Goal: Complete application form: Complete application form

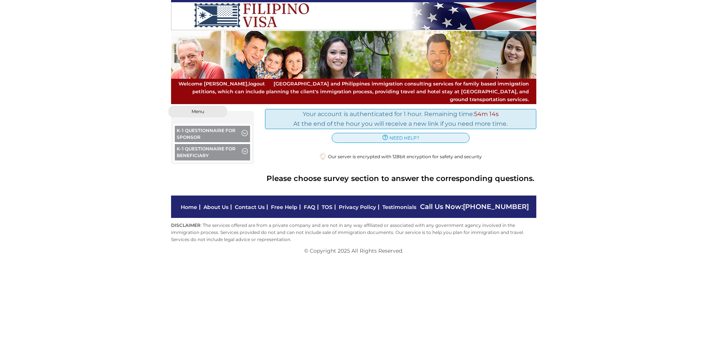
click at [243, 148] on span "button" at bounding box center [245, 152] width 6 height 8
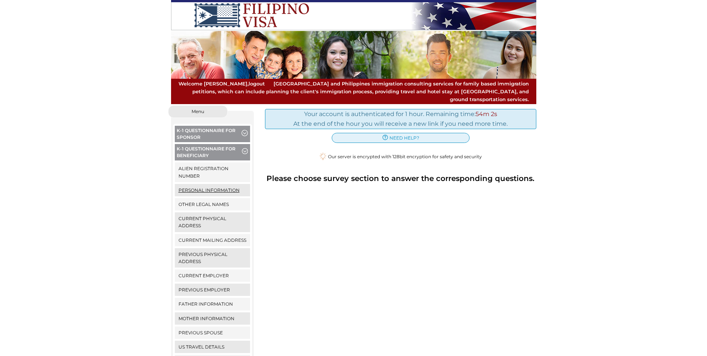
click at [203, 184] on link "Personal Information" at bounding box center [213, 190] width 76 height 12
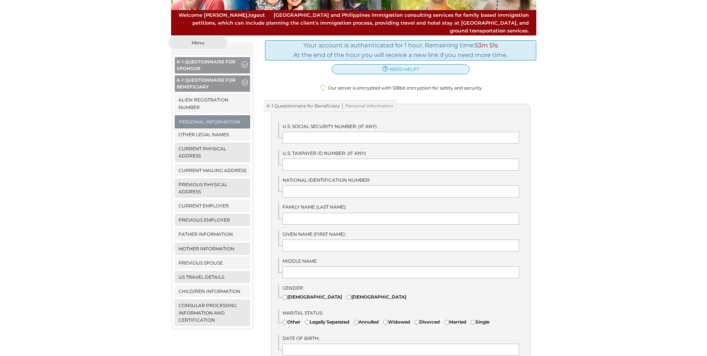
scroll to position [75, 0]
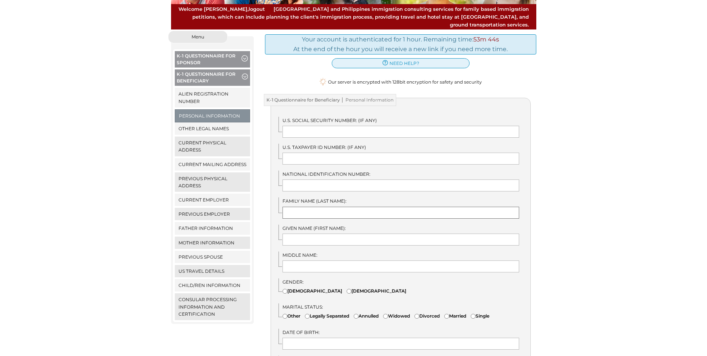
click at [293, 206] on input "text" at bounding box center [400, 212] width 237 height 12
type input "rapsing"
click at [290, 179] on input "text" at bounding box center [400, 185] width 237 height 12
type input "3694896798451970"
click at [294, 233] on input "text" at bounding box center [400, 239] width 237 height 12
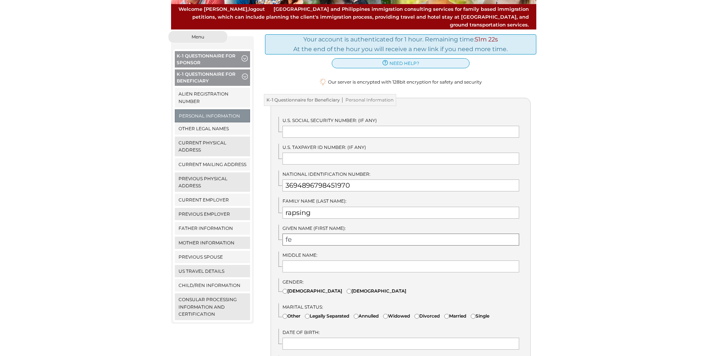
type input "fe"
click at [298, 263] on input "text" at bounding box center [400, 266] width 237 height 12
type input "manlapas"
click at [347, 288] on input"] "Female" at bounding box center [349, 290] width 5 height 5
radio input"] "true"
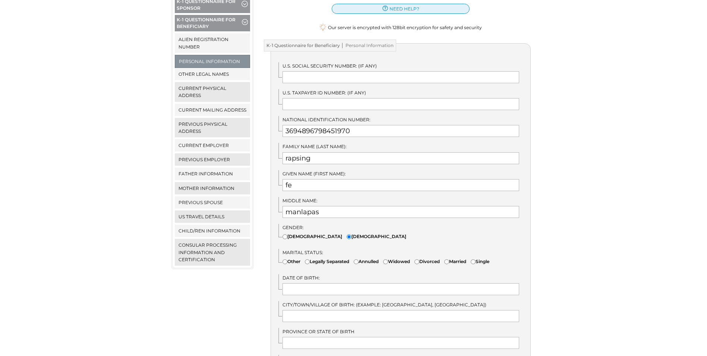
scroll to position [149, 0]
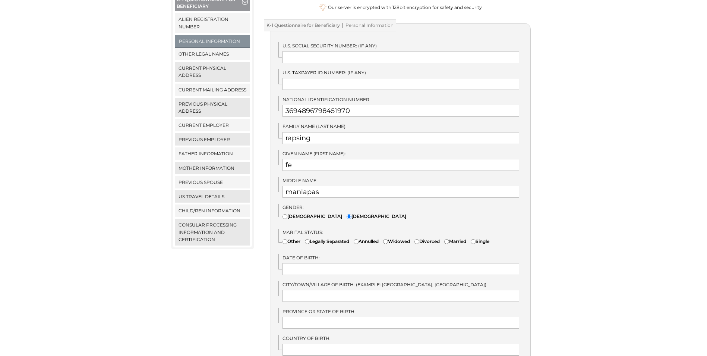
click at [476, 239] on input"] "Single" at bounding box center [473, 241] width 5 height 5
radio input"] "true"
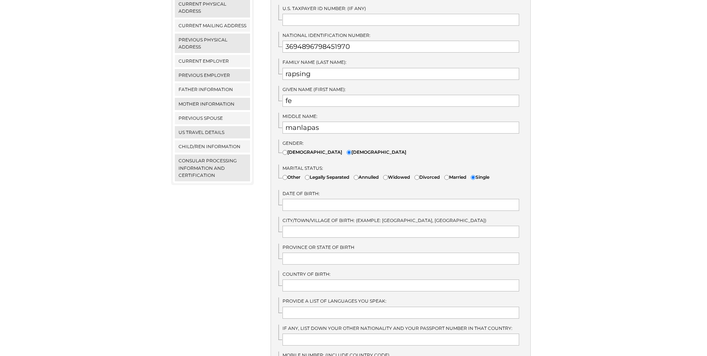
scroll to position [224, 0]
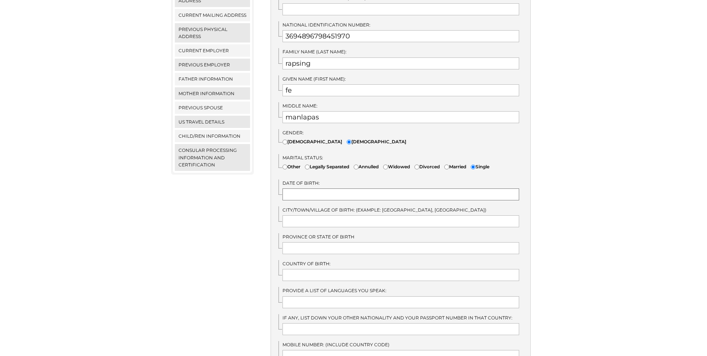
click at [331, 188] on input "text" at bounding box center [400, 194] width 237 height 12
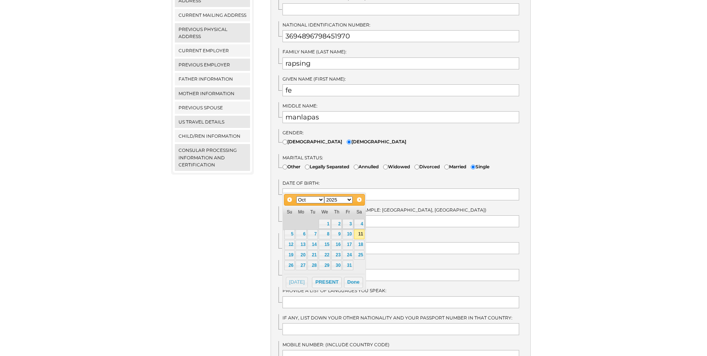
click at [321, 200] on select "Jan Feb Mar Apr May Jun Jul Aug Sep Oct Nov Dec" at bounding box center [310, 199] width 28 height 7
click at [350, 200] on select "1900 1901 1902 1903 1904 1905 1906 1907 1908 1909 1910 1911 1912 1913 1914 1915…" at bounding box center [338, 199] width 28 height 7
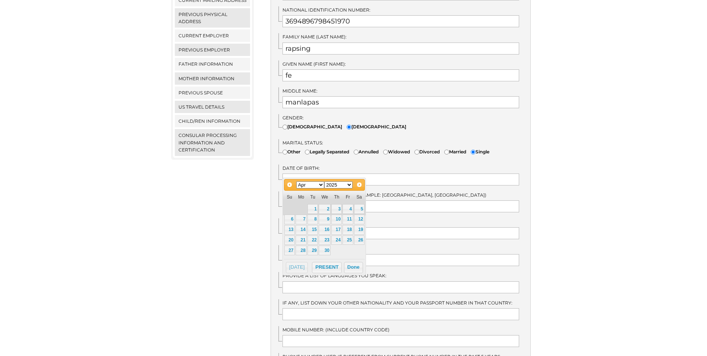
scroll to position [261, 0]
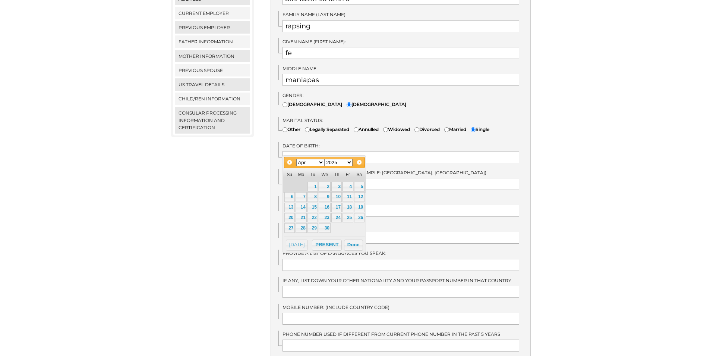
click at [348, 161] on select "1900 1901 1902 1903 1904 1905 1906 1907 1908 1909 1910 1911 1912 1913 1914 1915…" at bounding box center [338, 162] width 28 height 7
click at [350, 244] on button "Done" at bounding box center [353, 244] width 19 height 11
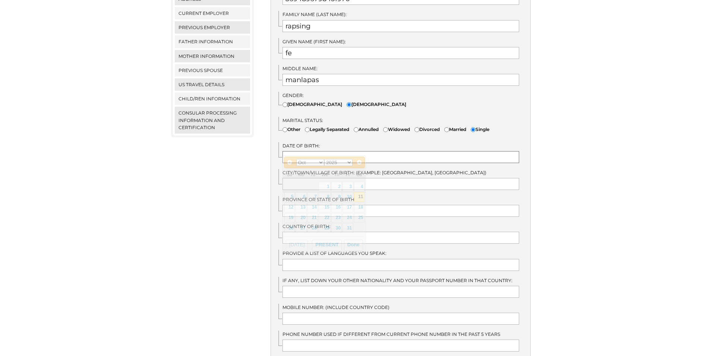
click at [299, 151] on input "text" at bounding box center [400, 157] width 237 height 12
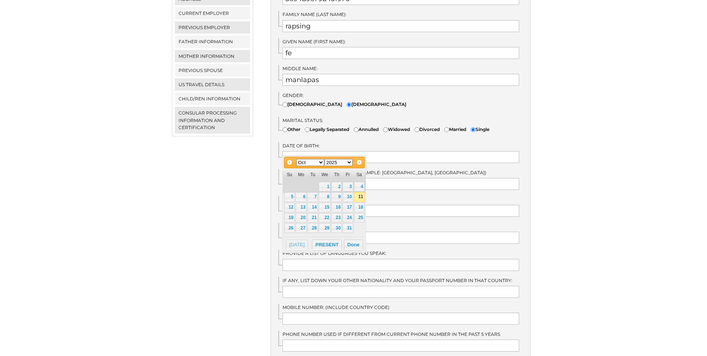
click at [320, 161] on select "Jan Feb Mar Apr May Jun Jul Aug Sep Oct Nov Dec" at bounding box center [310, 162] width 28 height 7
click at [350, 164] on select "1900 1901 1902 1903 1904 1905 1906 1907 1908 1909 1910 1911 1912 1913 1914 1915…" at bounding box center [338, 162] width 28 height 7
click at [332, 243] on button "PRESENT" at bounding box center [327, 244] width 30 height 11
click at [354, 244] on button "Done" at bounding box center [353, 244] width 19 height 11
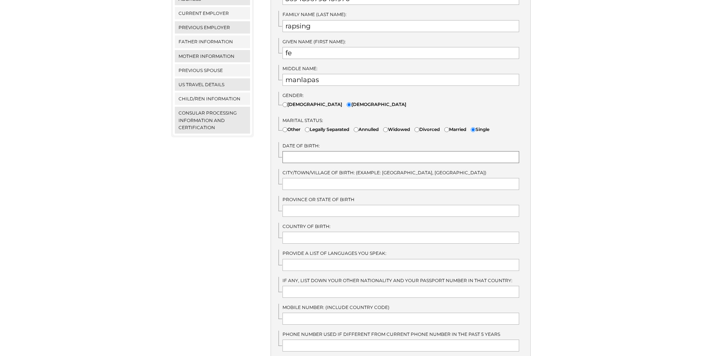
click at [296, 151] on input "text" at bounding box center [400, 157] width 237 height 12
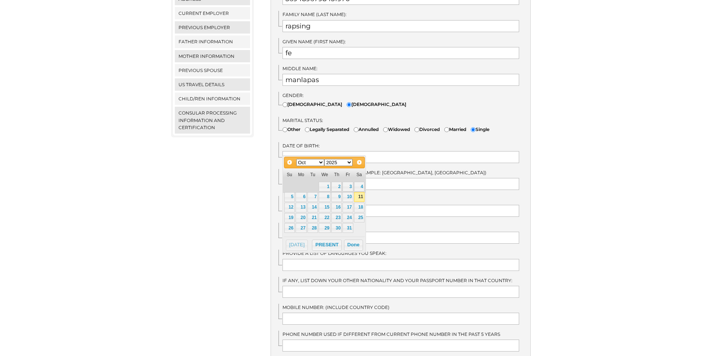
click at [321, 162] on select "Jan Feb Mar Apr May Jun Jul Aug Sep Oct Nov Dec" at bounding box center [310, 162] width 28 height 7
click at [349, 160] on select "1900 1901 1902 1903 1904 1905 1906 1907 1908 1909 1910 1911 1912 1913 1914 1915…" at bounding box center [338, 162] width 28 height 7
click at [352, 245] on button "Done" at bounding box center [353, 244] width 19 height 11
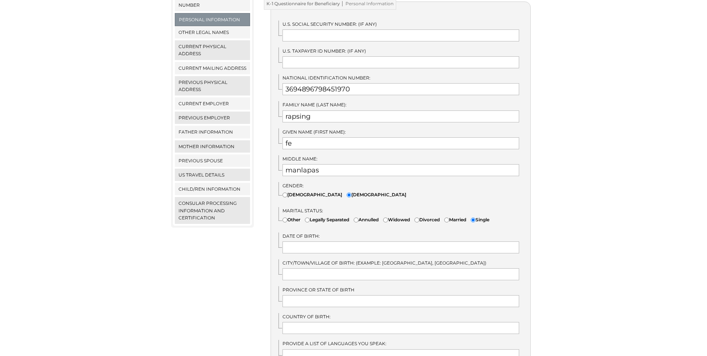
scroll to position [298, 0]
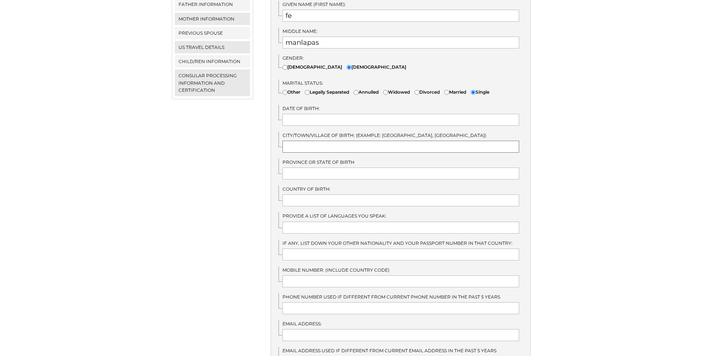
click at [311, 145] on input "text" at bounding box center [400, 146] width 237 height 12
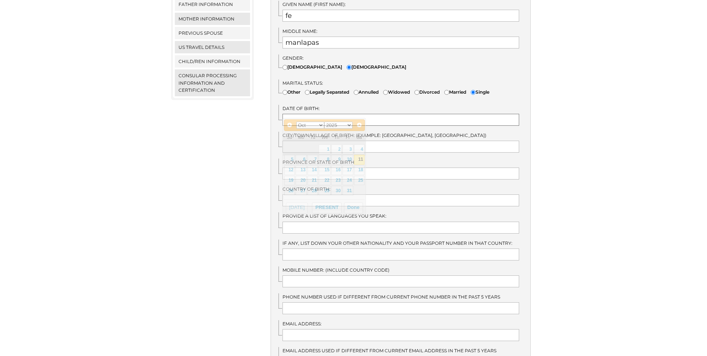
click at [322, 114] on input "text" at bounding box center [400, 120] width 237 height 12
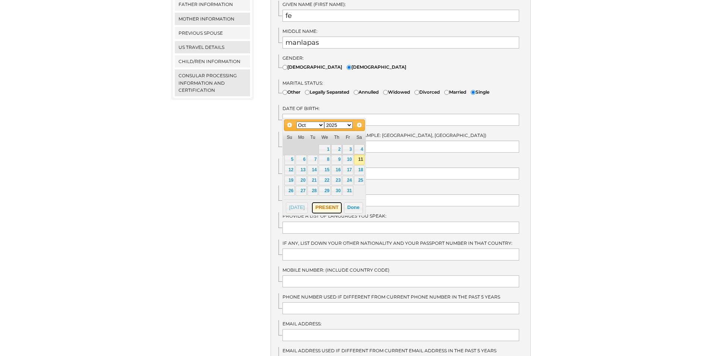
click at [323, 206] on button "PRESENT" at bounding box center [327, 207] width 30 height 11
click at [325, 114] on input "PRESENT" at bounding box center [400, 120] width 237 height 12
type input "P"
click at [322, 125] on select "Jan Feb Mar Apr May Jun Jul Aug Sep Oct Nov Dec" at bounding box center [310, 124] width 28 height 7
click at [358, 125] on span "Next" at bounding box center [360, 124] width 6 height 6
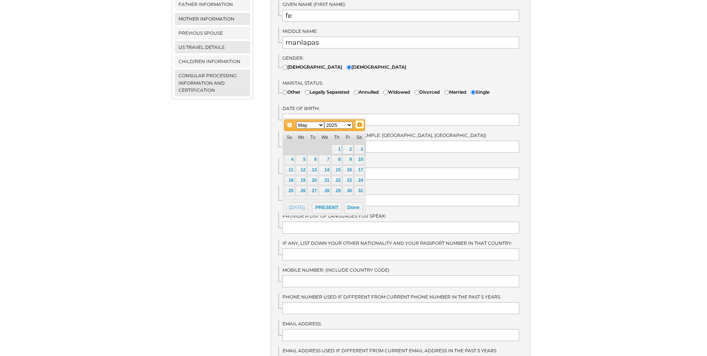
click at [358, 125] on span "Next" at bounding box center [360, 124] width 6 height 6
click at [287, 123] on span "Prev" at bounding box center [289, 124] width 6 height 6
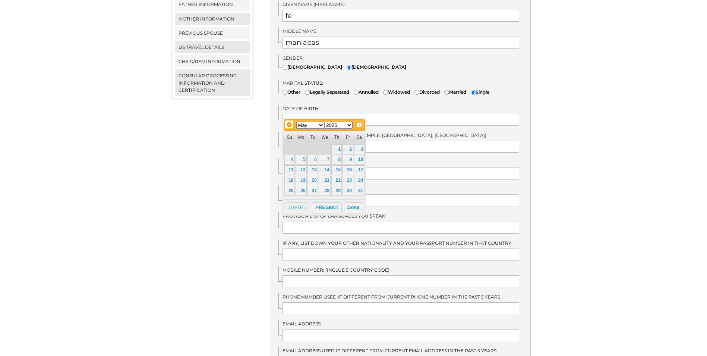
click at [287, 123] on span "Prev" at bounding box center [289, 124] width 6 height 6
click at [350, 124] on select "1900 1901 1902 1903 1904 1905 1906 1907 1908 1909 1910 1911 1912 1913 1914 1915…" at bounding box center [338, 124] width 28 height 7
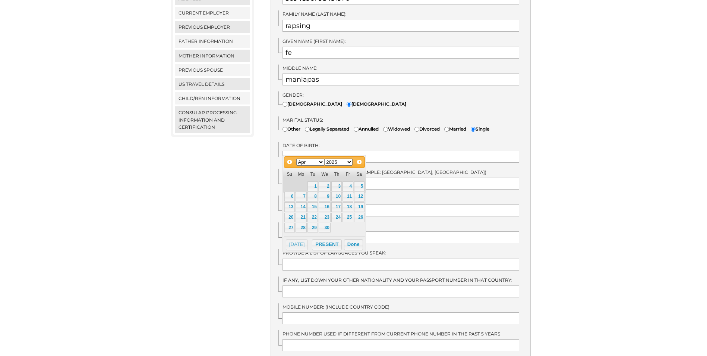
scroll to position [261, 0]
click at [349, 162] on select "1900 1901 1902 1903 1904 1905 1906 1907 1908 1909 1910 1911 1912 1913 1914 1915…" at bounding box center [338, 162] width 28 height 7
click at [337, 186] on link "2" at bounding box center [336, 186] width 10 height 10
type input "04/02/1992"
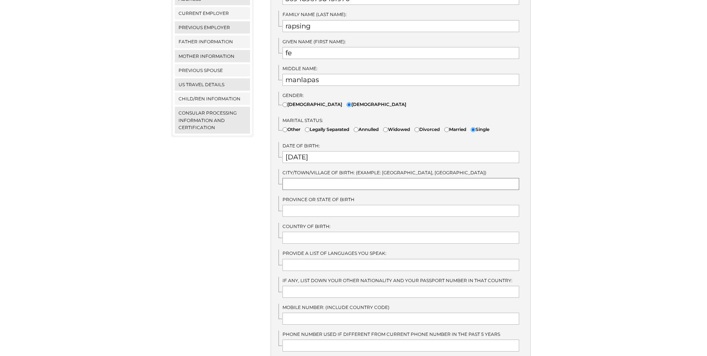
click at [330, 178] on input "text" at bounding box center [400, 184] width 237 height 12
type input "masbate city"
click at [341, 205] on input "text" at bounding box center [400, 211] width 237 height 12
type input "baleno"
click at [309, 234] on input "text" at bounding box center [400, 237] width 237 height 12
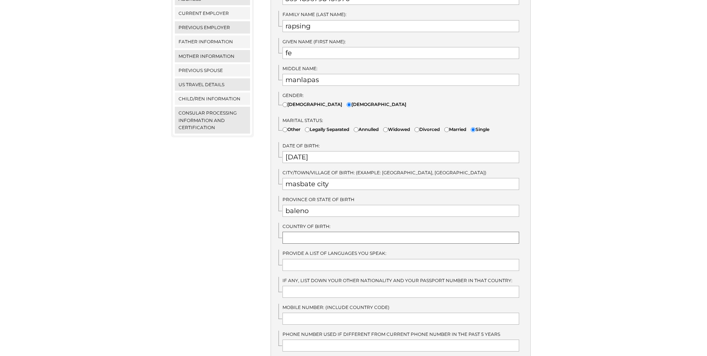
type input "Philippines"
type input "09109743299"
click at [338, 259] on input "text" at bounding box center [400, 265] width 237 height 12
click at [312, 259] on input "english, tagalog" at bounding box center [400, 265] width 237 height 12
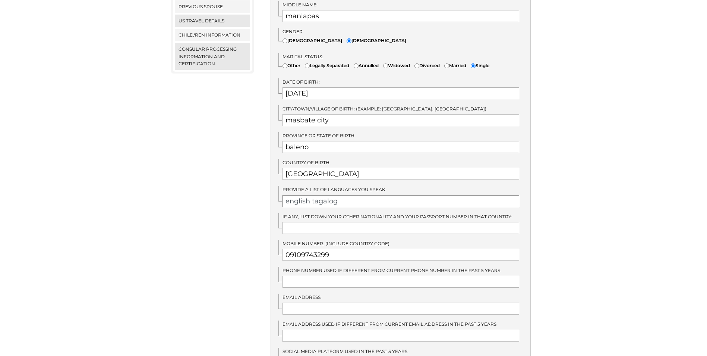
scroll to position [373, 0]
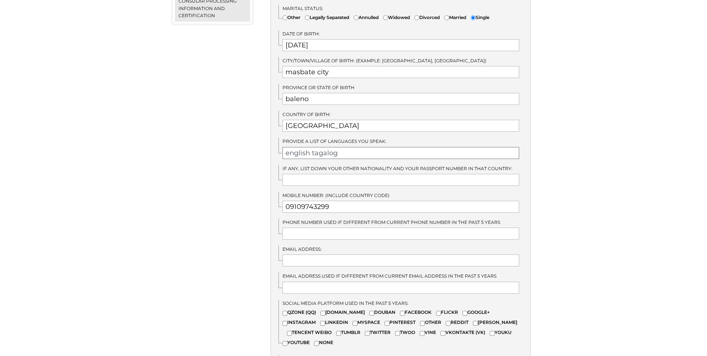
type input "english tagalog"
click at [294, 174] on input "text" at bounding box center [400, 180] width 237 height 12
type input "N/A"
click at [297, 227] on input "text" at bounding box center [400, 233] width 237 height 12
type input "N"
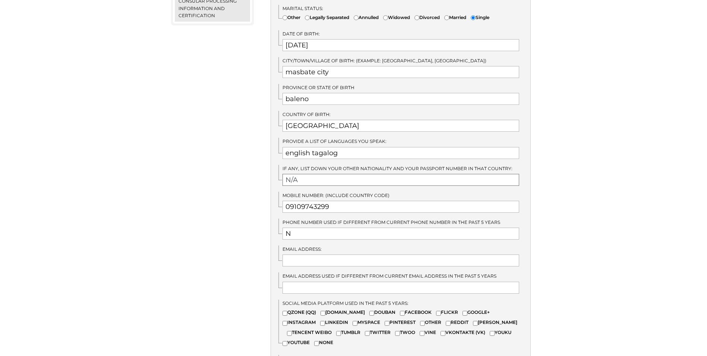
click at [306, 174] on input "N/A" at bounding box center [400, 180] width 237 height 12
type input "N"
click at [305, 227] on input "N" at bounding box center [400, 233] width 237 height 12
click at [289, 254] on input "text" at bounding box center [400, 260] width 237 height 12
type input "rapsing270@gmail.com"
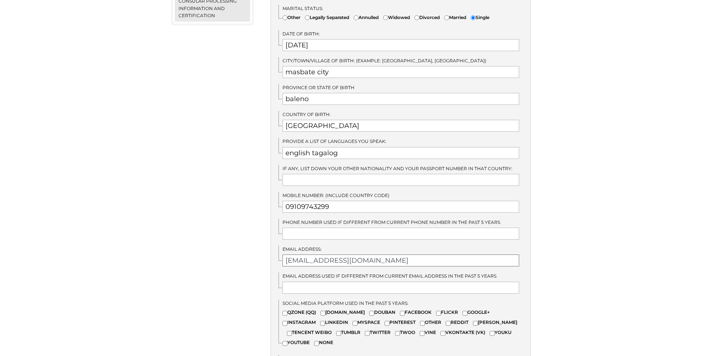
type input "rapsing270@gmail.com"
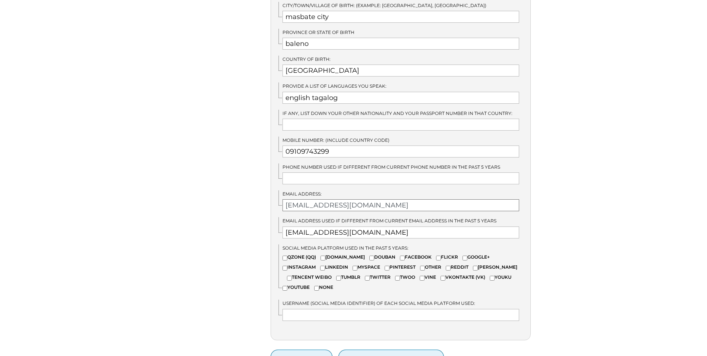
scroll to position [447, 0]
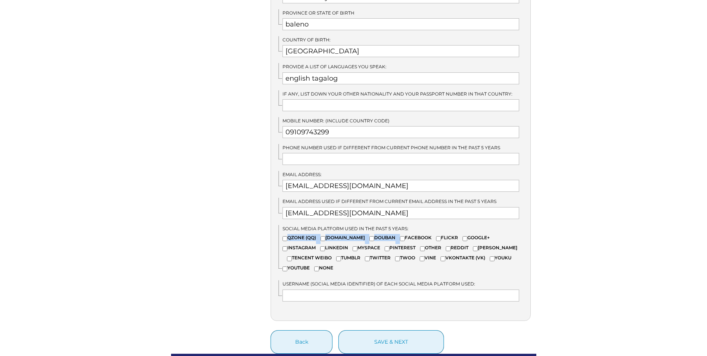
click at [385, 225] on div "Social media platform used in the past 5 years: QZONE (QQ) ASK.FM DOUBAN" at bounding box center [404, 250] width 252 height 50
drag, startPoint x: 385, startPoint y: 225, endPoint x: 387, endPoint y: 230, distance: 5.2
click at [400, 236] on input"] "FACEBOOK" at bounding box center [402, 238] width 5 height 5
checkbox input"] "true"
click at [413, 225] on label "Social media platform used in the past 5 years:" at bounding box center [400, 228] width 237 height 7
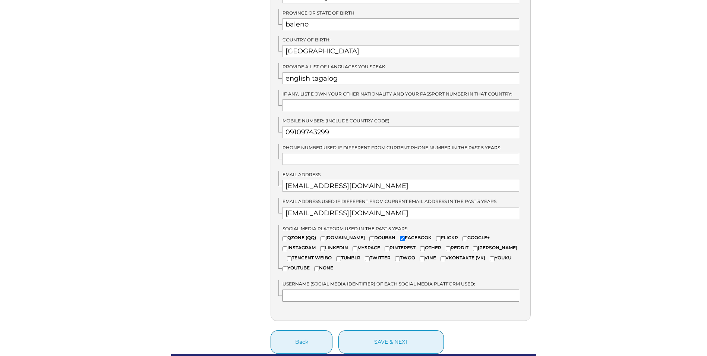
click at [309, 289] on input "text" at bounding box center [400, 295] width 237 height 12
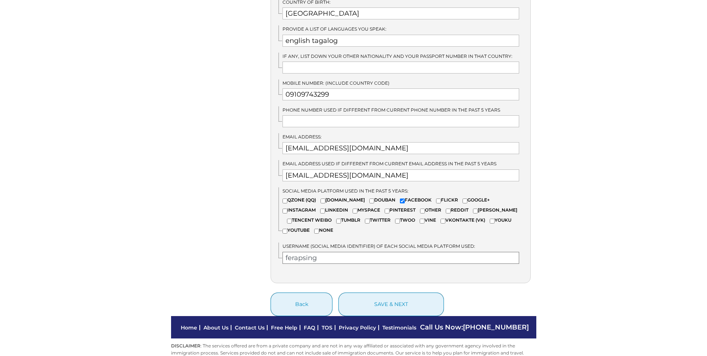
scroll to position [497, 0]
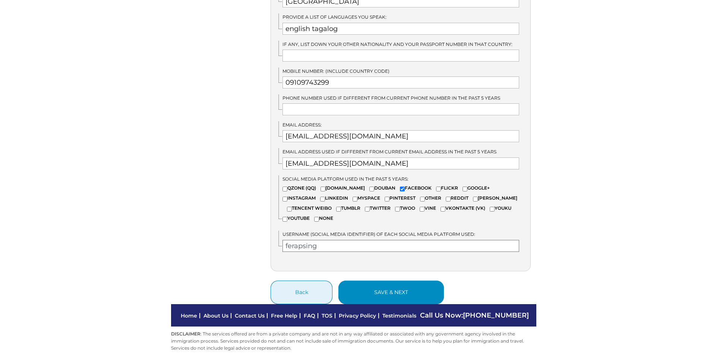
type input "ferapsing"
click at [365, 280] on button "save & next" at bounding box center [390, 291] width 105 height 23
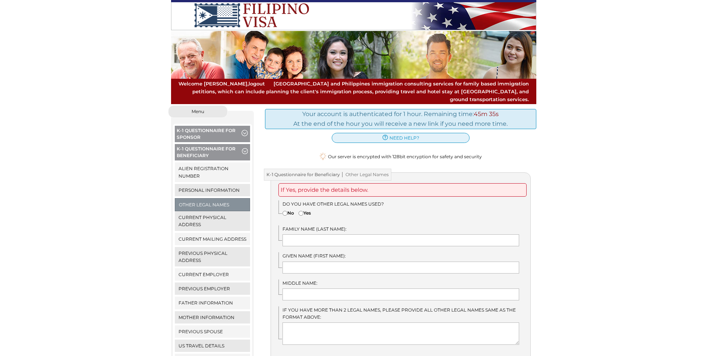
click at [285, 211] on input"] "No" at bounding box center [284, 213] width 5 height 5
radio input"] "true"
click at [310, 234] on input "text" at bounding box center [400, 240] width 237 height 12
type input "rapsing"
type input "fe"
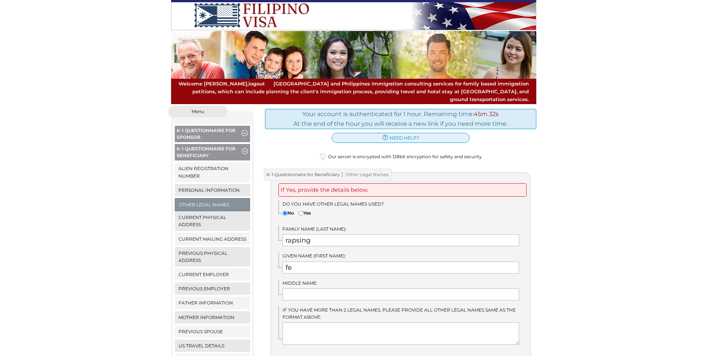
type input "manlapas"
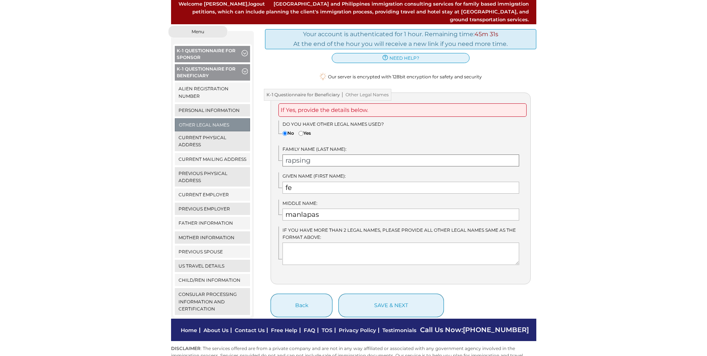
scroll to position [94, 0]
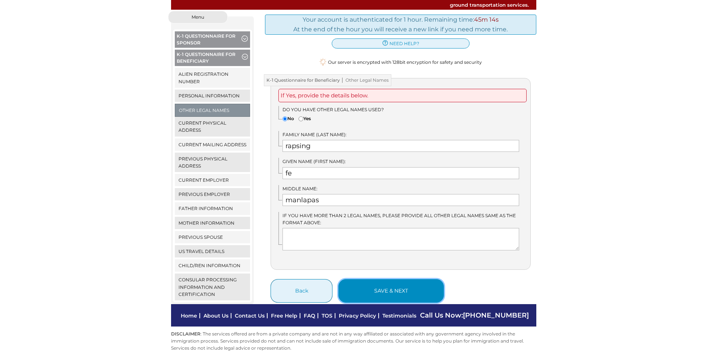
click at [397, 280] on button "save & next" at bounding box center [390, 290] width 105 height 23
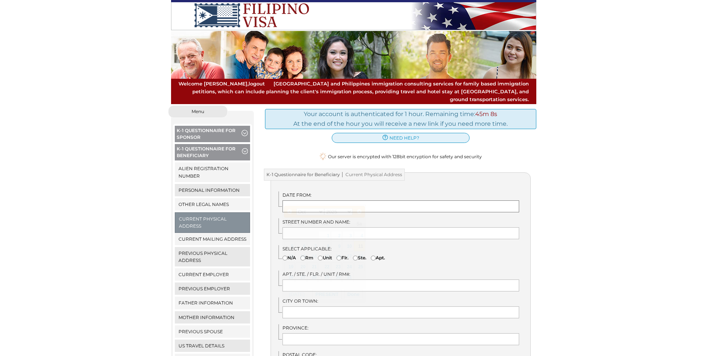
click at [305, 200] on input "text" at bounding box center [400, 206] width 237 height 12
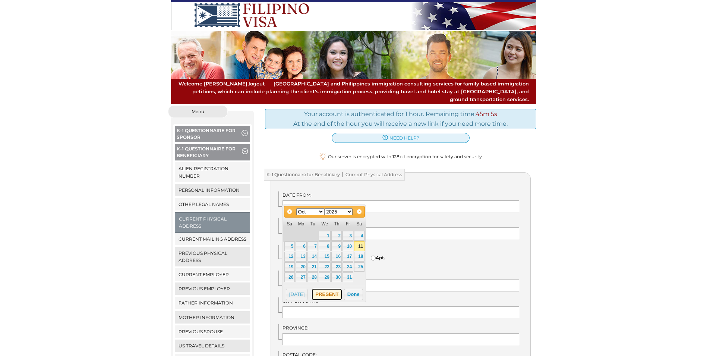
click at [328, 293] on button "PRESENT" at bounding box center [327, 293] width 30 height 11
type input "PRESENT"
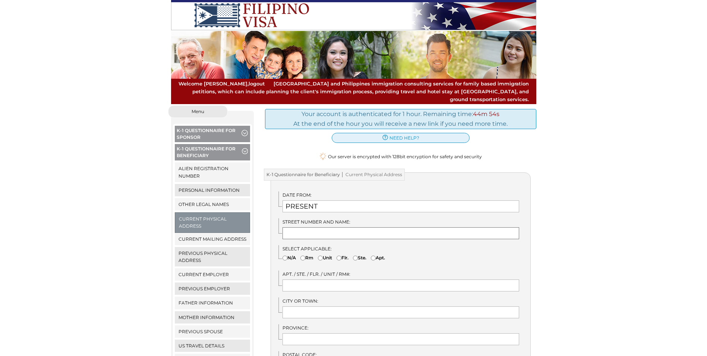
click at [311, 227] on input "text" at bounding box center [400, 233] width 237 height 12
type input "5"
type input "phase2 block 3 lot 5"
click at [297, 279] on input "text" at bounding box center [400, 285] width 237 height 12
click at [285, 255] on input"] "N/A" at bounding box center [284, 257] width 5 height 5
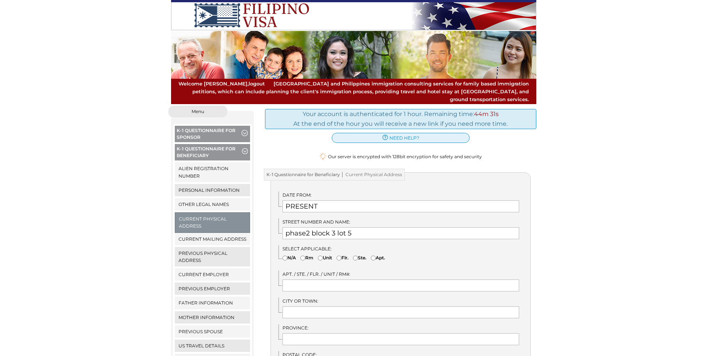
radio input"] "true"
click at [312, 306] on input "text" at bounding box center [400, 312] width 237 height 12
click at [313, 306] on input "text" at bounding box center [400, 312] width 237 height 12
type input "bulakan"
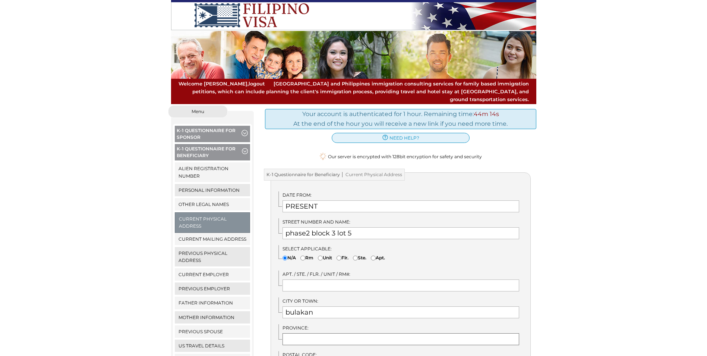
click at [306, 334] on input "text" at bounding box center [400, 339] width 237 height 12
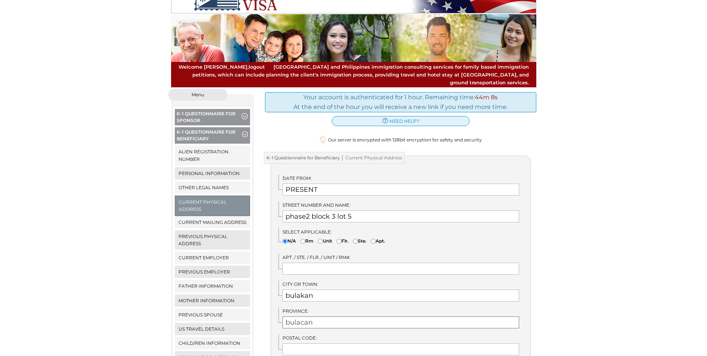
scroll to position [75, 0]
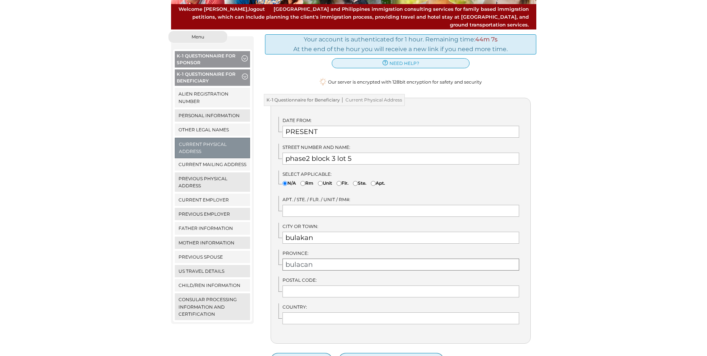
type input "bulacan"
click at [315, 285] on input "text" at bounding box center [400, 291] width 237 height 12
type input "3017"
click at [319, 312] on input "text" at bounding box center [400, 318] width 237 height 12
type input "[GEOGRAPHIC_DATA]"
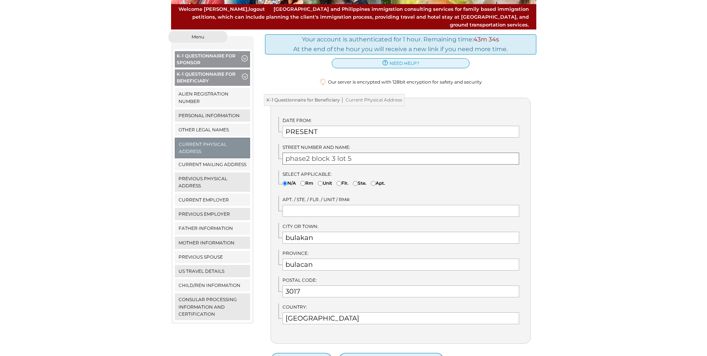
click at [384, 155] on input "phase2 block 3 lot 5" at bounding box center [400, 158] width 237 height 12
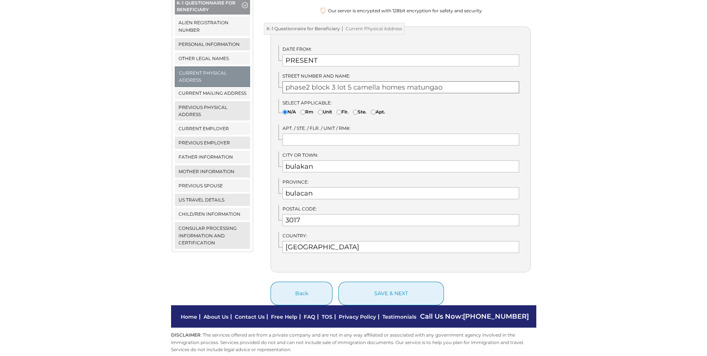
scroll to position [147, 0]
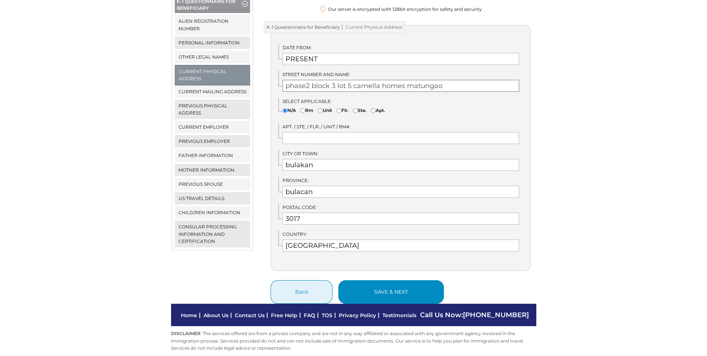
type input "phase2 block 3 lot 5 camella homes matungao"
click at [374, 285] on button "save & next" at bounding box center [390, 291] width 105 height 23
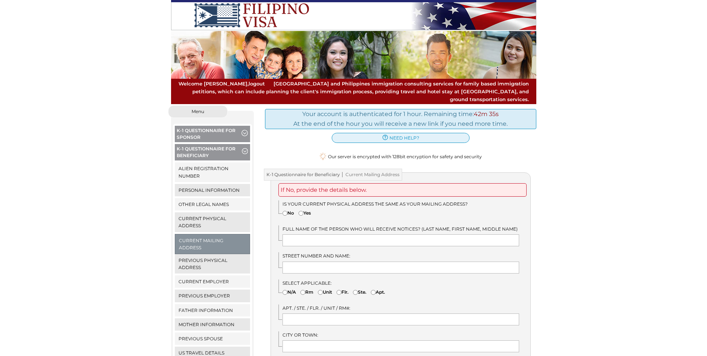
click at [303, 211] on input"] "Yes" at bounding box center [301, 213] width 5 height 5
radio input"] "true"
click at [295, 235] on input "text" at bounding box center [400, 240] width 237 height 12
type input "fe"
type input "baleno"
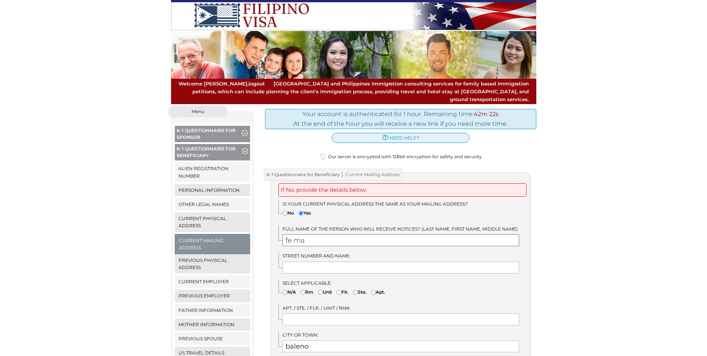
type input "fe manlapas rapsing"
type input "baleno"
type input "Philippines"
click at [341, 261] on input "text" at bounding box center [400, 267] width 237 height 12
type input "phase2 block 3 lot 5 camella homes matungao"
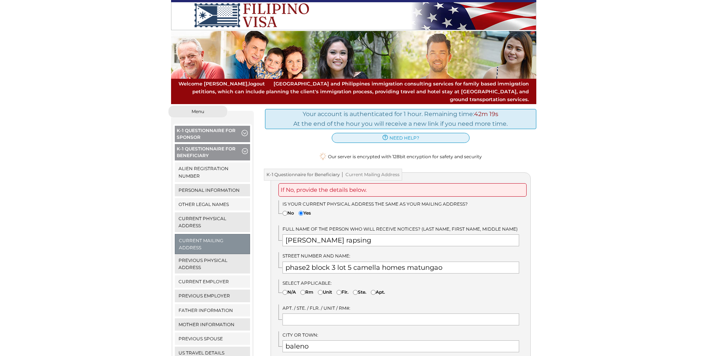
type input "3017"
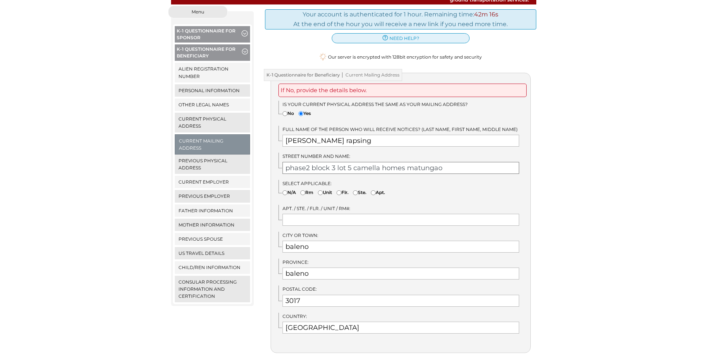
scroll to position [112, 0]
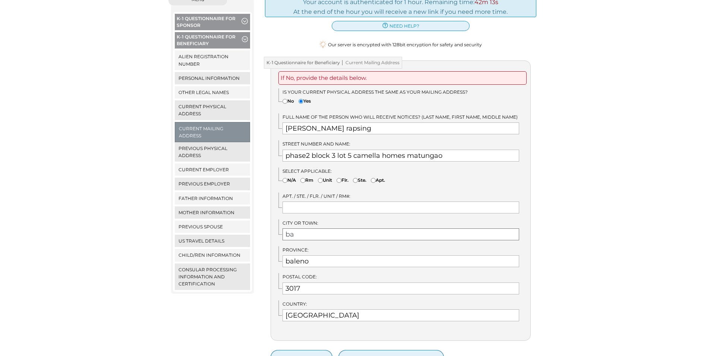
type input "b"
type input "c"
type input "bulakan"
type input "b"
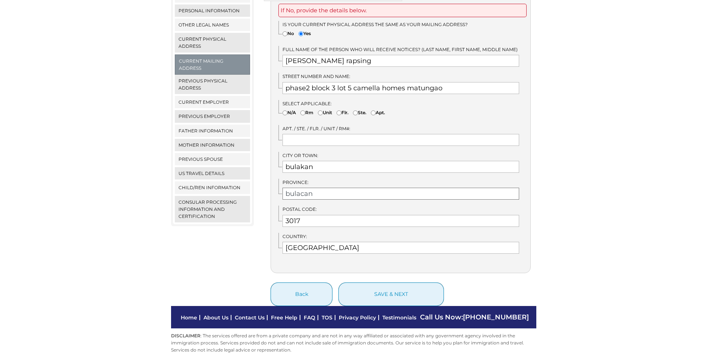
scroll to position [181, 0]
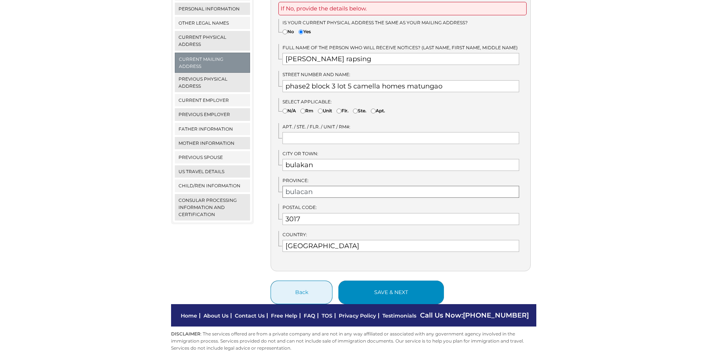
type input "bulacan"
click at [368, 287] on button "save & next" at bounding box center [390, 291] width 105 height 23
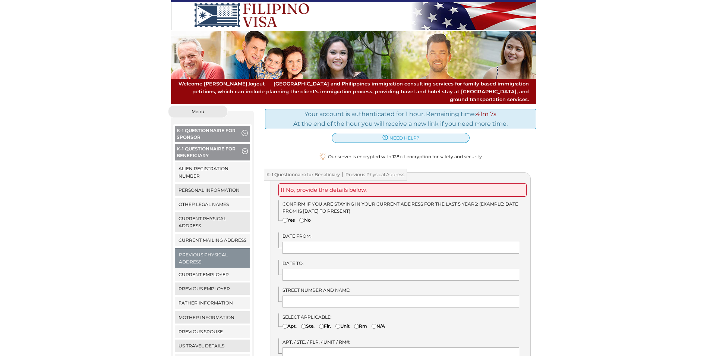
click at [286, 218] on input"] "Yes" at bounding box center [284, 220] width 5 height 5
radio input"] "true"
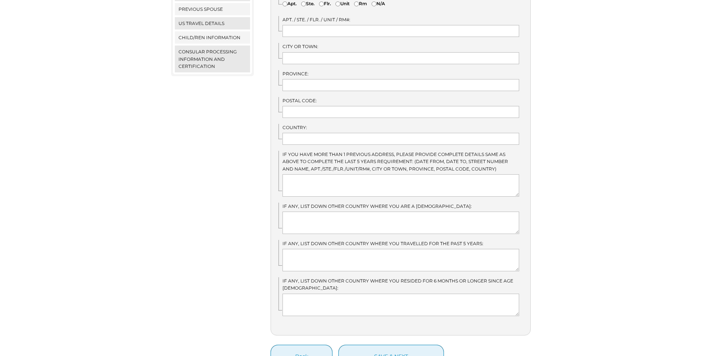
scroll to position [373, 0]
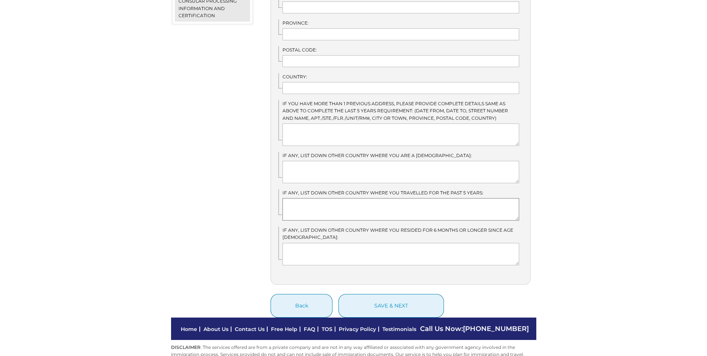
click at [299, 202] on textarea at bounding box center [400, 209] width 237 height 22
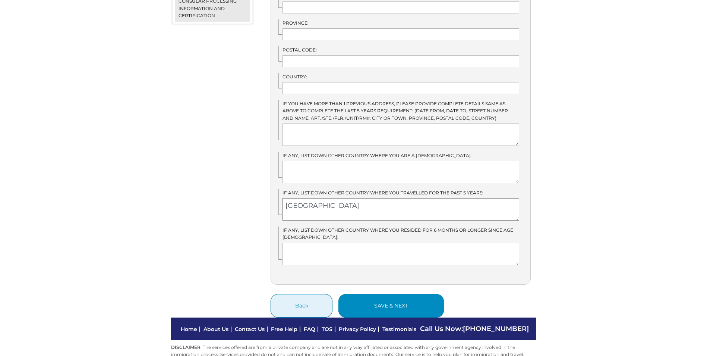
type textarea "Japan"
click at [373, 294] on button "save & next" at bounding box center [390, 305] width 105 height 23
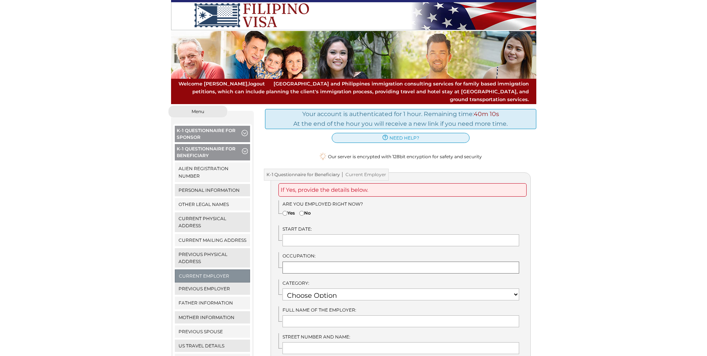
click at [337, 261] on input "text" at bounding box center [400, 267] width 237 height 12
click at [286, 211] on input"] "Yes" at bounding box center [284, 213] width 5 height 5
radio input"] "true"
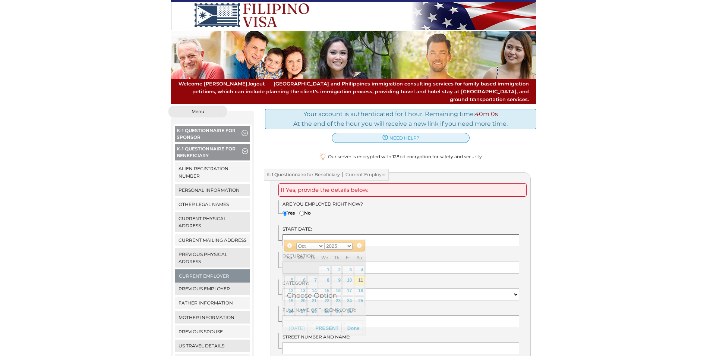
click at [298, 234] on input "text" at bounding box center [400, 240] width 237 height 12
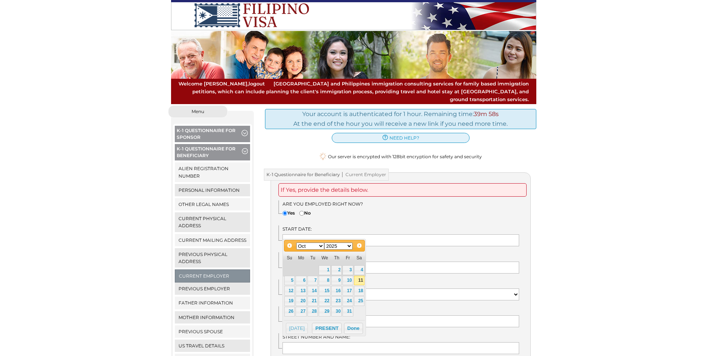
click at [319, 246] on select "Jan Feb Mar Apr May Jun [DATE] Aug Sep Oct Nov Dec" at bounding box center [310, 245] width 28 height 7
click at [350, 247] on select "1900 1901 1902 1903 1904 1905 1906 1907 1908 1909 1910 1911 1912 1913 1914 1915…" at bounding box center [338, 245] width 28 height 7
click at [303, 300] on link "22" at bounding box center [301, 301] width 11 height 10
type input "[DATE]"
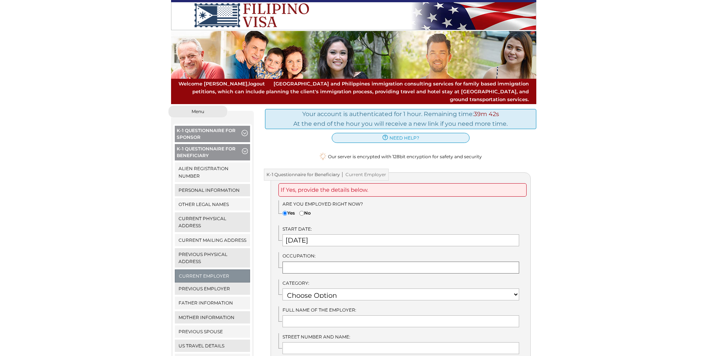
click at [328, 261] on input "text" at bounding box center [400, 267] width 237 height 12
type input "nanny"
click at [392, 288] on select "Choose Option RELIGIOUS VOCATION RETIRED PHYSICAL SCIENCES NOT EMPLOYED NATURAL…" at bounding box center [400, 294] width 237 height 12
click at [515, 288] on select "Choose Option RELIGIOUS VOCATION RETIRED PHYSICAL SCIENCES NOT EMPLOYED NATURAL…" at bounding box center [400, 294] width 237 height 12
click at [323, 315] on input "text" at bounding box center [400, 321] width 237 height 12
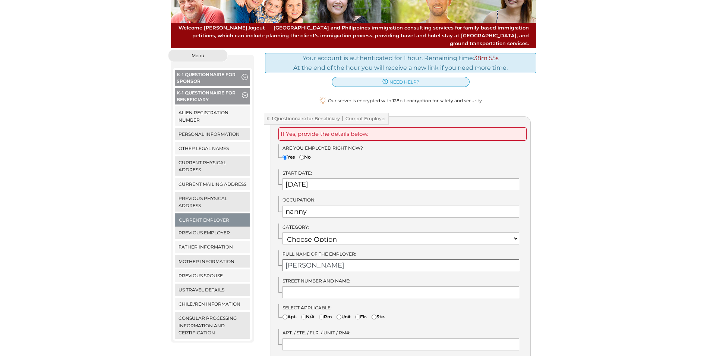
scroll to position [75, 0]
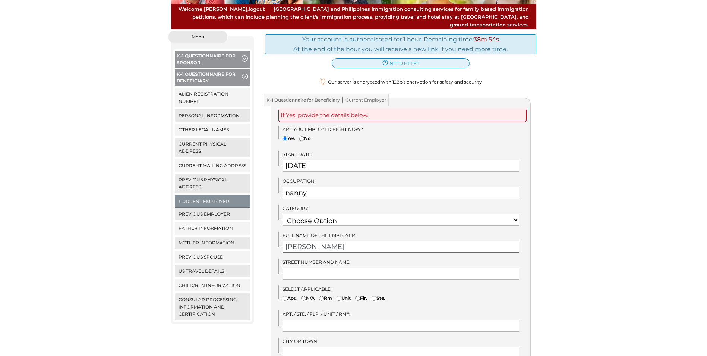
type input "rosemarie legaspi"
click at [342, 267] on input "text" at bounding box center [400, 273] width 237 height 12
type input "phase2 block 3 lot 5 camella homes matungao"
type input "bulakan"
type input "bulacan"
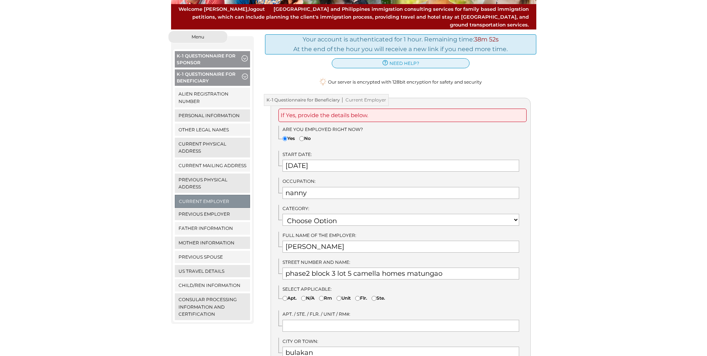
type input "3017"
type input "[GEOGRAPHIC_DATA]"
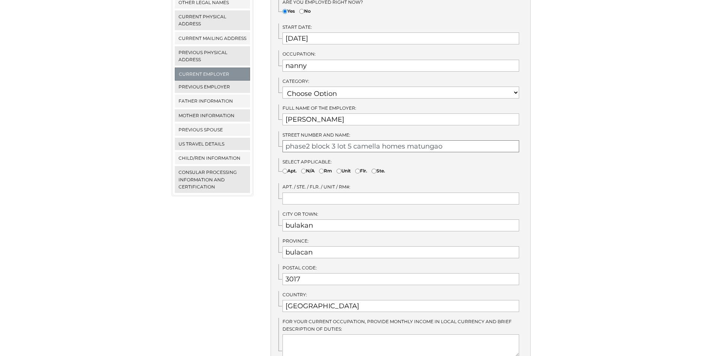
scroll to position [224, 0]
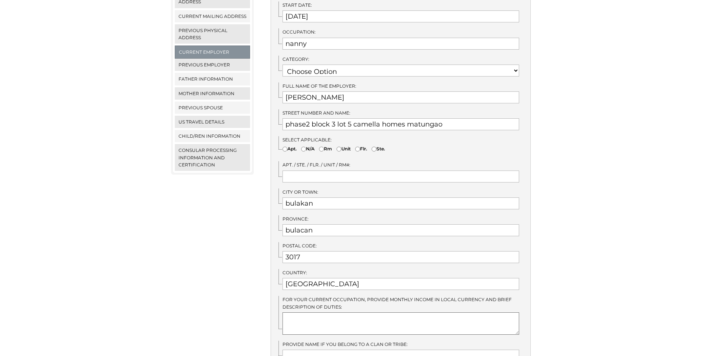
click at [290, 312] on textarea at bounding box center [400, 323] width 237 height 22
click at [285, 312] on textarea "10,000" at bounding box center [400, 323] width 237 height 22
click at [318, 313] on textarea "10,000" at bounding box center [400, 323] width 237 height 22
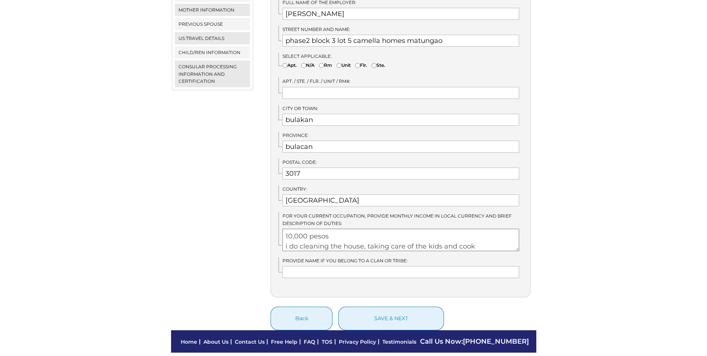
scroll to position [333, 0]
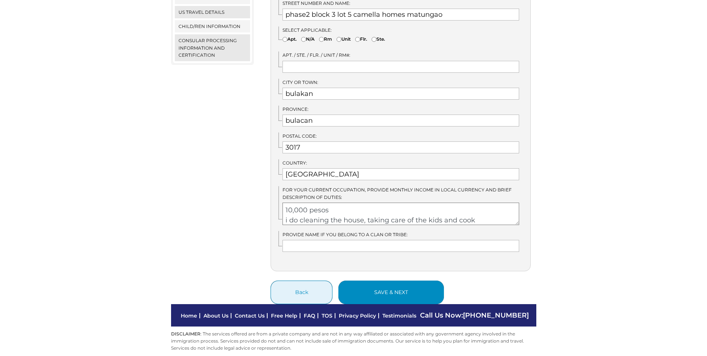
type textarea "10,000 pesos i do cleaning the house, taking care of the kids and cook"
click at [365, 280] on button "save & next" at bounding box center [390, 291] width 105 height 23
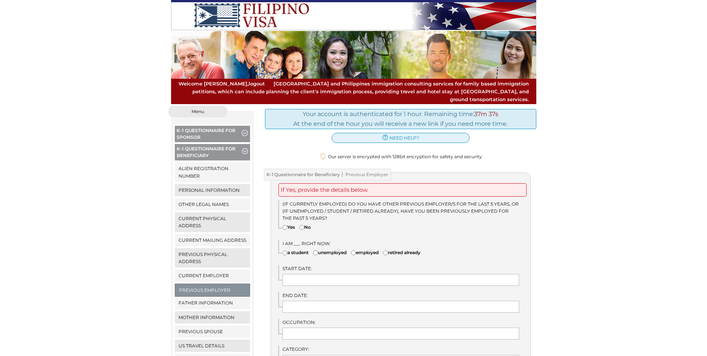
click at [303, 225] on input"] "No" at bounding box center [301, 227] width 5 height 5
radio input"] "true"
click at [356, 250] on input"] "employed" at bounding box center [353, 252] width 5 height 5
radio input"] "true"
click at [309, 274] on input "text" at bounding box center [400, 280] width 237 height 12
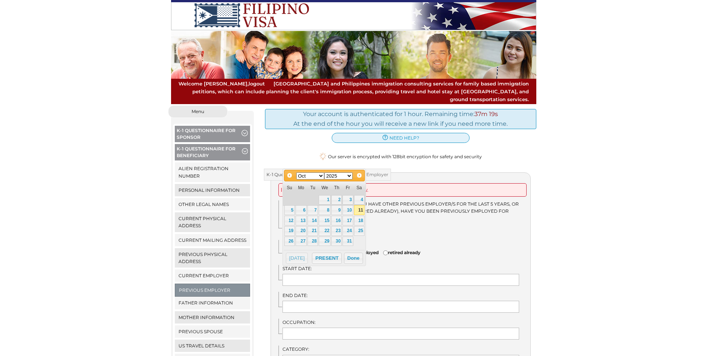
click at [320, 177] on select "Jan Feb Mar Apr May Jun [DATE] Aug Sep Oct Nov Dec" at bounding box center [310, 175] width 28 height 7
click at [349, 174] on select "1900 1901 1902 1903 1904 1905 1906 1907 1908 1909 1910 1911 1912 1913 1914 1915…" at bounding box center [338, 175] width 28 height 7
click at [300, 274] on input "text" at bounding box center [400, 280] width 237 height 12
click at [302, 231] on link "22" at bounding box center [301, 231] width 11 height 10
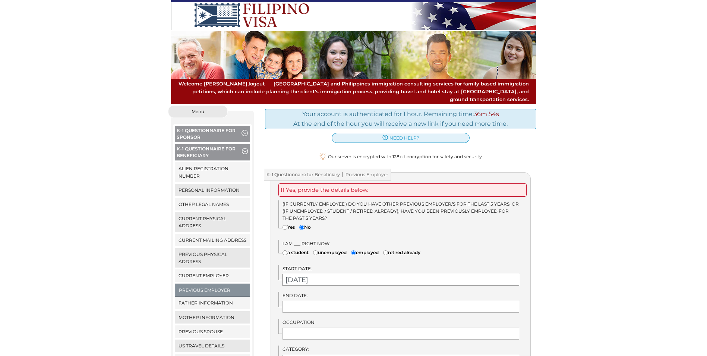
click at [327, 274] on input "02/22/2010" at bounding box center [400, 280] width 237 height 12
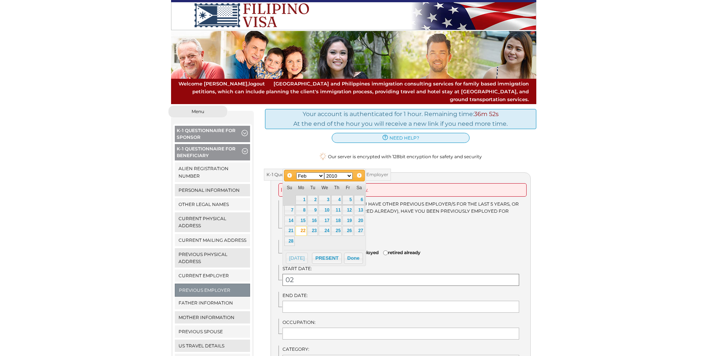
type input "0"
click at [355, 251] on div "Prev Next Jan Feb Mar Apr May Jun Jul Aug Sep Oct Nov Dec 1900 1901 1902 1903 1…" at bounding box center [323, 217] width 83 height 98
click at [353, 256] on button "Done" at bounding box center [353, 257] width 19 height 11
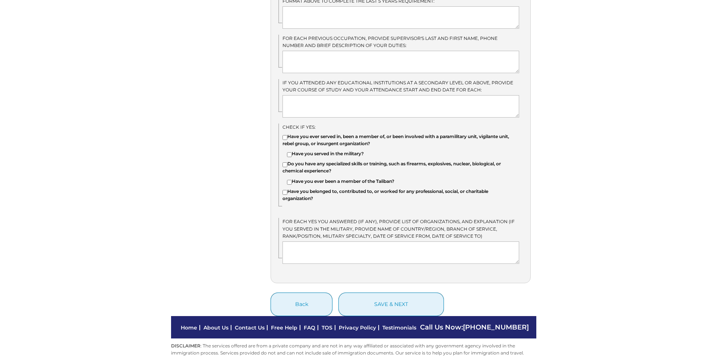
scroll to position [596, 0]
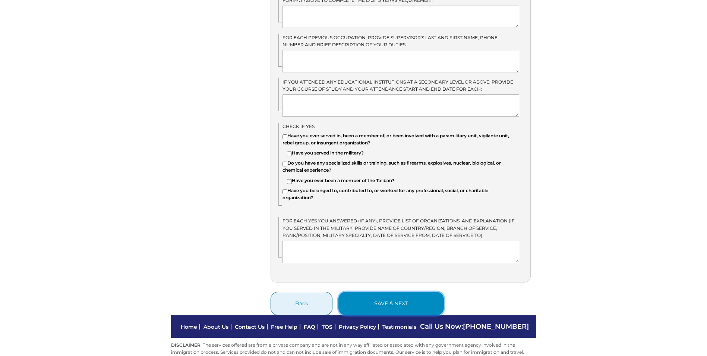
click at [358, 297] on button "save & next" at bounding box center [390, 302] width 105 height 23
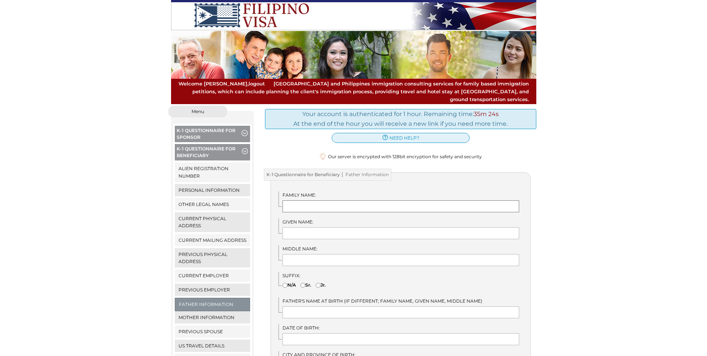
click at [299, 200] on input "text" at bounding box center [400, 206] width 237 height 12
type input "rapsing"
click at [309, 227] on input "text" at bounding box center [400, 233] width 237 height 12
type input "hospicio j.r"
click at [295, 254] on input "text" at bounding box center [400, 260] width 237 height 12
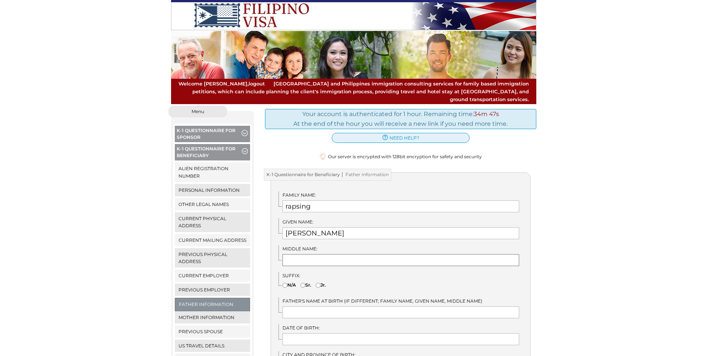
click at [289, 254] on input "text" at bounding box center [400, 260] width 237 height 12
type input "villanueva"
click at [320, 282] on input"] "Jr." at bounding box center [318, 284] width 5 height 5
radio input"] "true"
click at [324, 227] on input "hospicio j.r" at bounding box center [400, 233] width 237 height 12
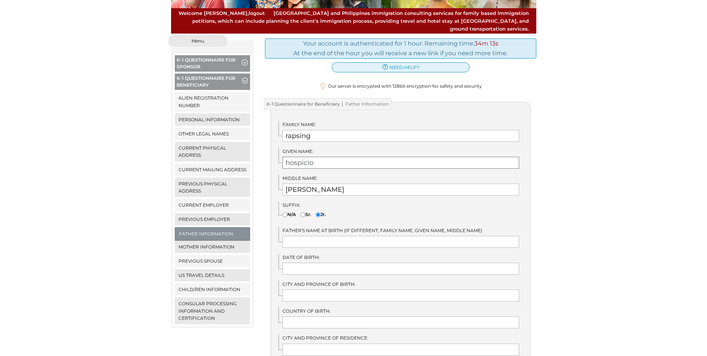
scroll to position [75, 0]
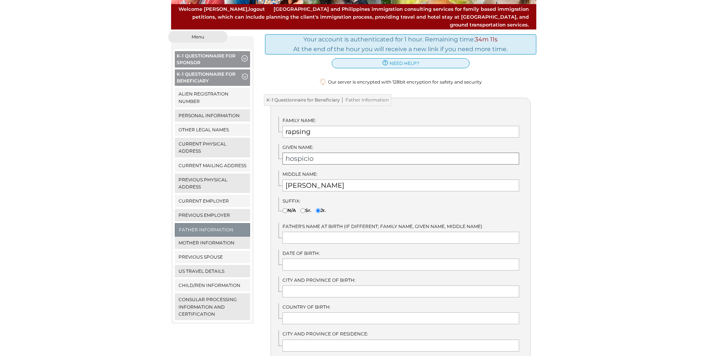
type input "hospicio"
click at [296, 258] on input "text" at bounding box center [400, 264] width 237 height 12
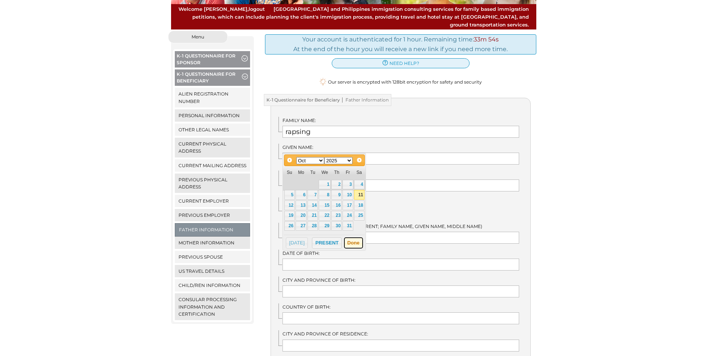
click at [357, 242] on button "Done" at bounding box center [353, 242] width 19 height 11
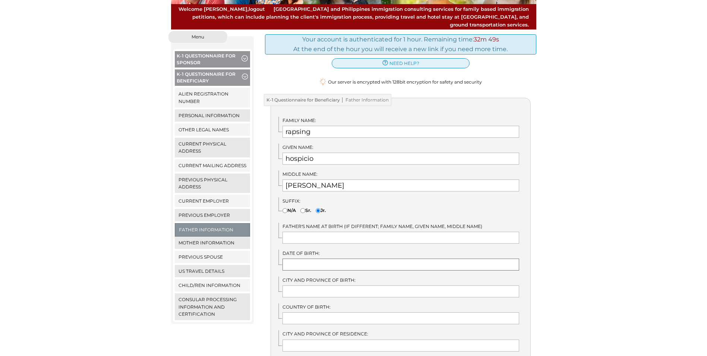
click at [344, 258] on input "text" at bounding box center [400, 264] width 237 height 12
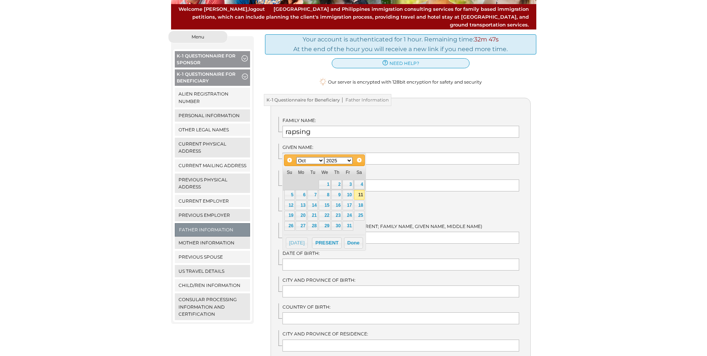
click at [319, 161] on select "Jan Feb Mar Apr May Jun Jul Aug Sep Oct Nov Dec" at bounding box center [310, 160] width 28 height 7
click at [337, 224] on link "27" at bounding box center [336, 226] width 10 height 10
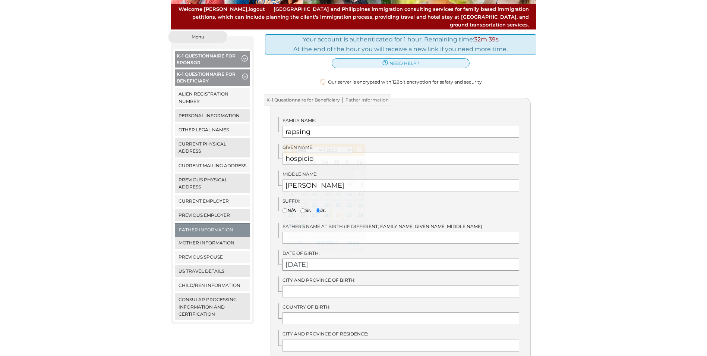
click at [335, 258] on input "03/27/2025" at bounding box center [400, 264] width 237 height 12
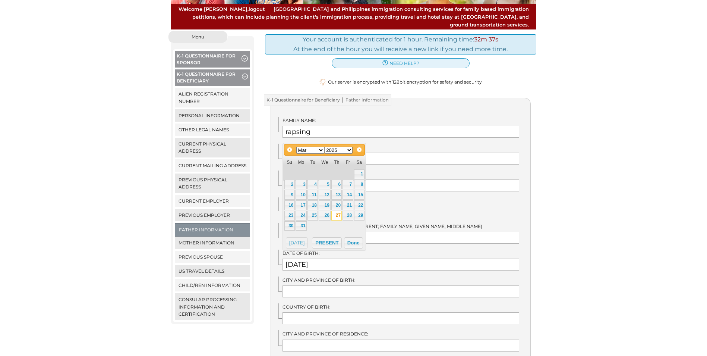
click at [349, 152] on select "1900 1901 1902 1903 1904 1905 1906 1907 1908 1909 1910 1911 1912 1913 1914 1915…" at bounding box center [338, 149] width 28 height 7
click at [351, 245] on button "Done" at bounding box center [353, 242] width 19 height 11
click at [327, 258] on input "03/27/2025" at bounding box center [400, 264] width 237 height 12
click at [348, 151] on select "1900 1901 1902 1903 1904 1905 1906 1907 1908 1909 1910 1911 1912 1913 1914 1915…" at bounding box center [338, 149] width 28 height 7
click at [349, 151] on select "1900 1901 1902 1903 1904 1905 1906 1907 1908 1909 1910 1911 1912 1913 1914 1915…" at bounding box center [338, 149] width 28 height 7
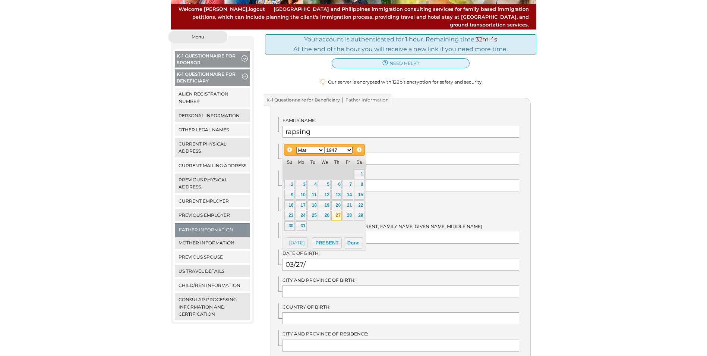
click at [339, 213] on link "27" at bounding box center [336, 216] width 10 height 10
type input "03/27/1947"
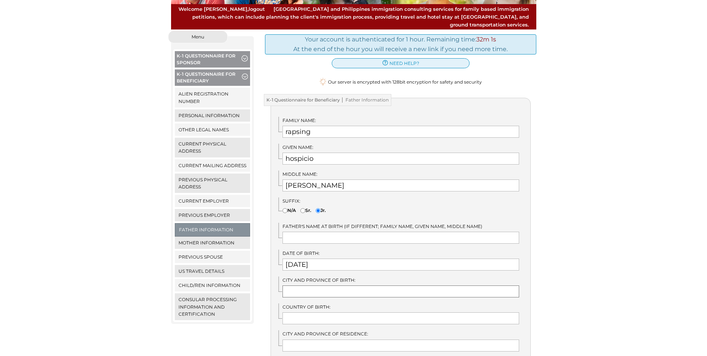
click at [329, 285] on input "text" at bounding box center [400, 291] width 237 height 12
type input "masbate city"
type input "Philippines"
type input "baleno"
type input "[GEOGRAPHIC_DATA]"
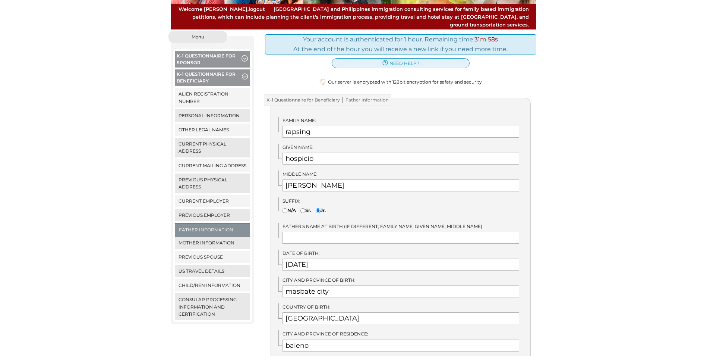
type input "09109743299"
type input "rapsing270@gmail.com"
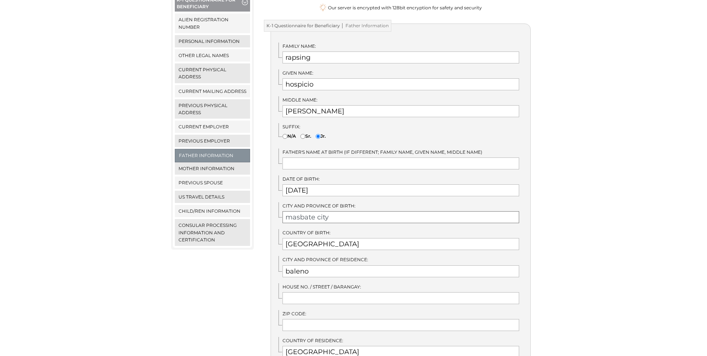
scroll to position [149, 0]
click at [303, 291] on input "text" at bounding box center [400, 297] width 237 height 12
type input "cancahorao"
click at [297, 320] on input "text" at bounding box center [400, 324] width 237 height 12
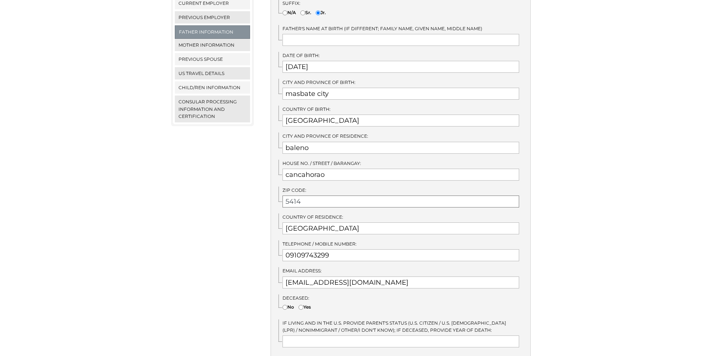
scroll to position [298, 0]
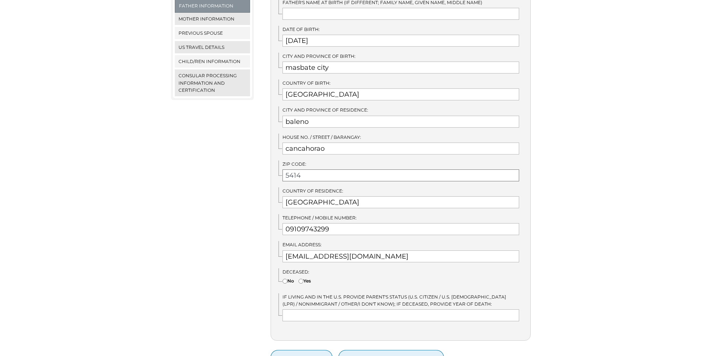
type input "5414"
click at [303, 278] on input"] "Yes" at bounding box center [301, 280] width 5 height 5
radio input"] "true"
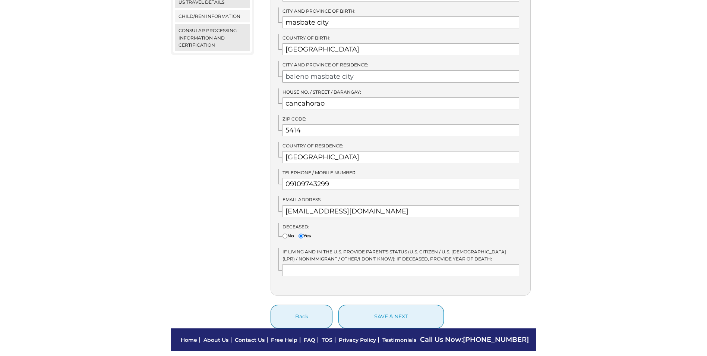
scroll to position [367, 0]
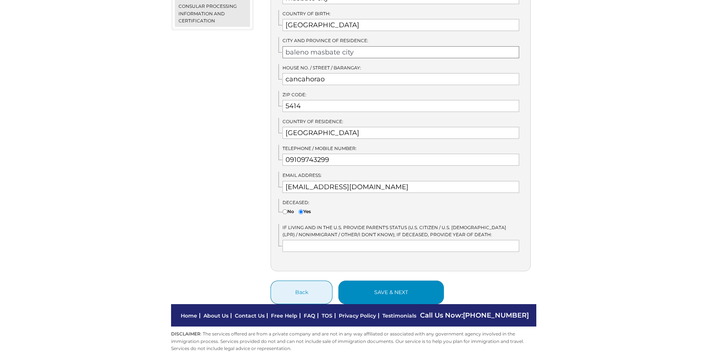
type input "baleno masbate city"
click at [370, 285] on button "save & next" at bounding box center [390, 291] width 105 height 23
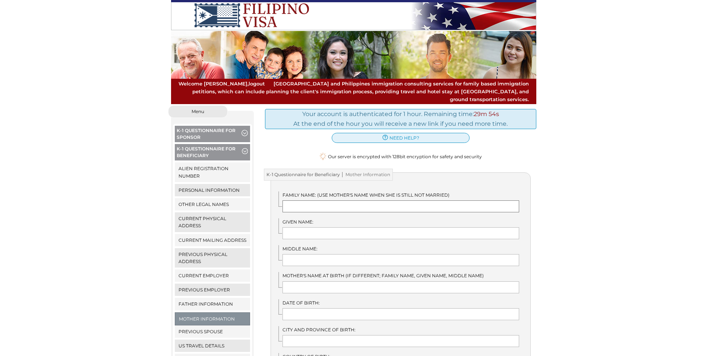
click at [296, 200] on input "text" at bounding box center [400, 206] width 237 height 12
type input "manlapas"
click at [296, 227] on input "text" at bounding box center [400, 233] width 237 height 12
type input "violeta"
click at [295, 254] on input "text" at bounding box center [400, 260] width 237 height 12
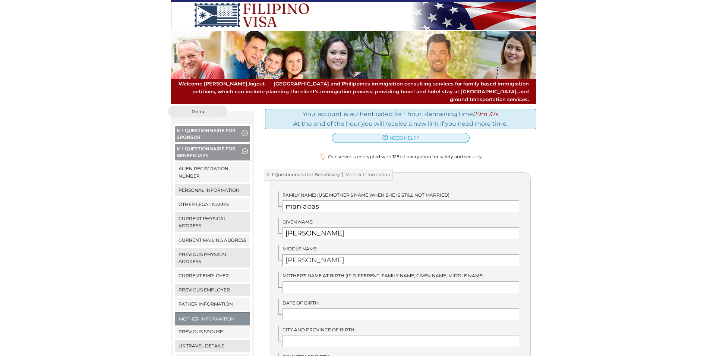
type input "aguilar"
click at [297, 308] on input "text" at bounding box center [400, 314] width 237 height 12
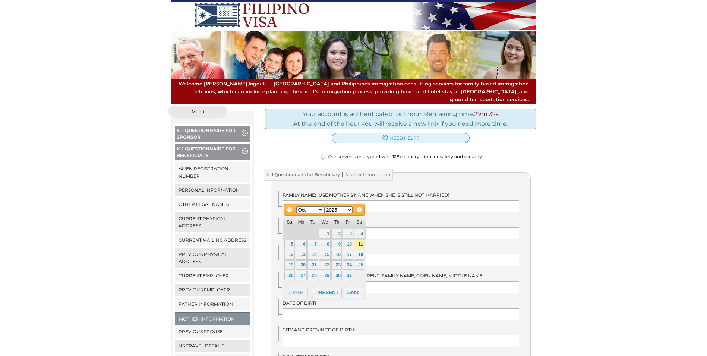
click at [321, 211] on select "Jan Feb Mar Apr May Jun Jul Aug Sep Oct Nov Dec" at bounding box center [310, 209] width 28 height 7
click at [349, 208] on select "1900 1901 1902 1903 1904 1905 1906 1907 1908 1909 1910 1911 1912 1913 1914 1915…" at bounding box center [338, 209] width 28 height 7
click at [358, 245] on link "14" at bounding box center [359, 244] width 10 height 10
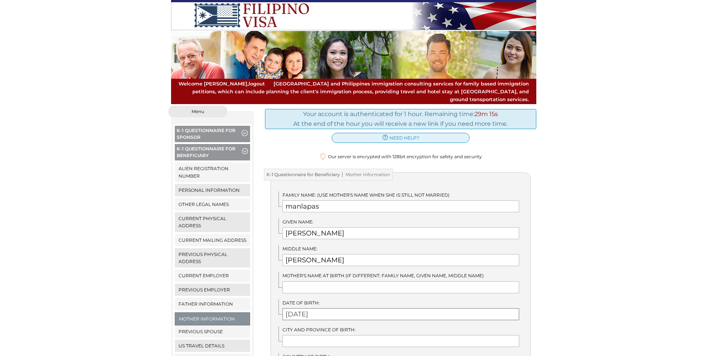
click at [320, 308] on input "01/14/1950" at bounding box center [400, 314] width 237 height 12
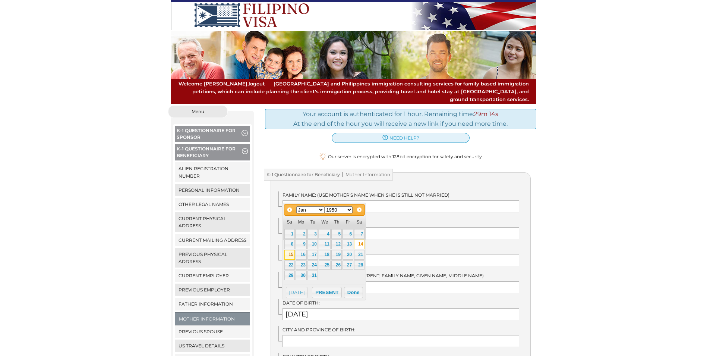
click at [290, 255] on link "15" at bounding box center [289, 255] width 10 height 10
type input "01/15/1950"
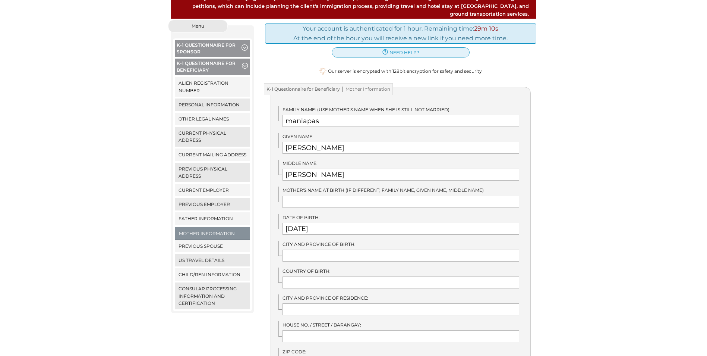
scroll to position [112, 0]
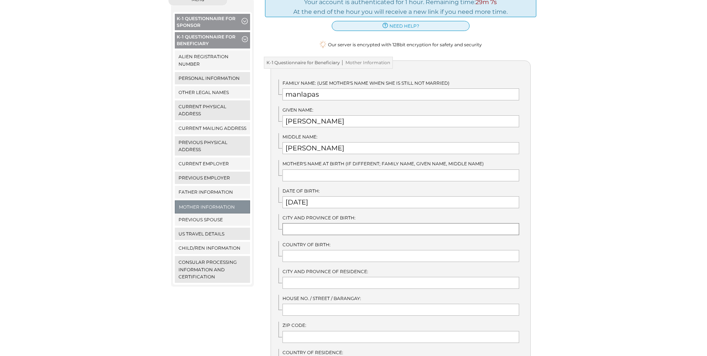
click at [303, 223] on input "text" at bounding box center [400, 229] width 237 height 12
type input "masbate city"
type input "Philippines"
type input "baleno"
type input "Philippines"
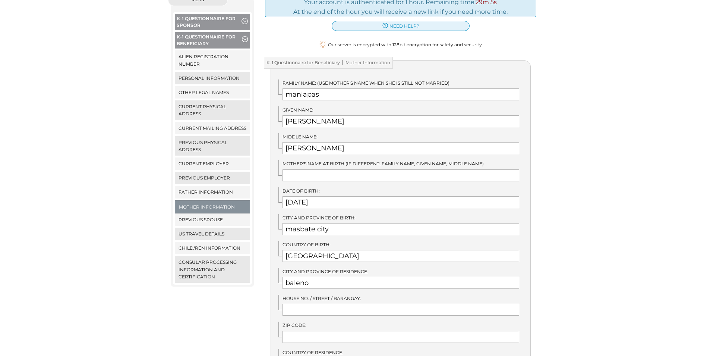
type input "09109743299"
type input "rapsing270@gmail.com"
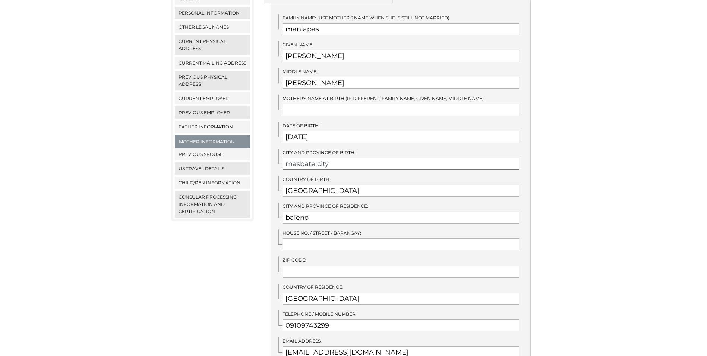
scroll to position [186, 0]
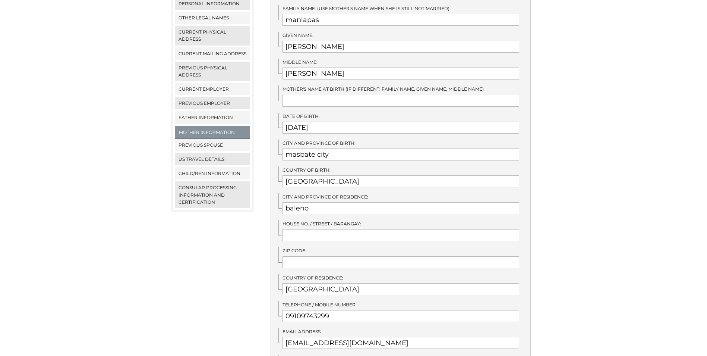
click at [306, 221] on div "House No. / Street / Barangay:" at bounding box center [404, 230] width 252 height 21
click at [303, 229] on input "text" at bounding box center [400, 235] width 237 height 12
type input "cancahorao"
type input "fe"
type input "5414"
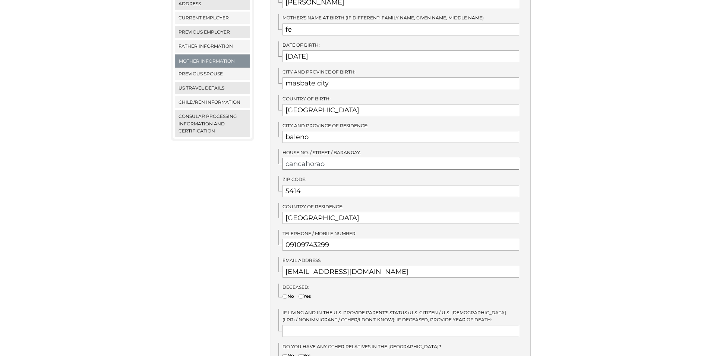
scroll to position [261, 0]
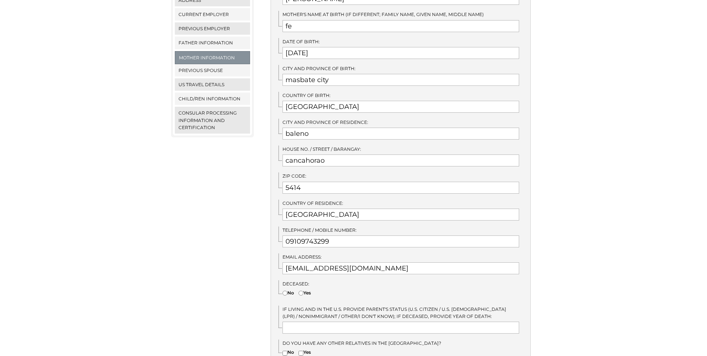
click at [286, 290] on input"] "No" at bounding box center [284, 292] width 5 height 5
radio input"] "true"
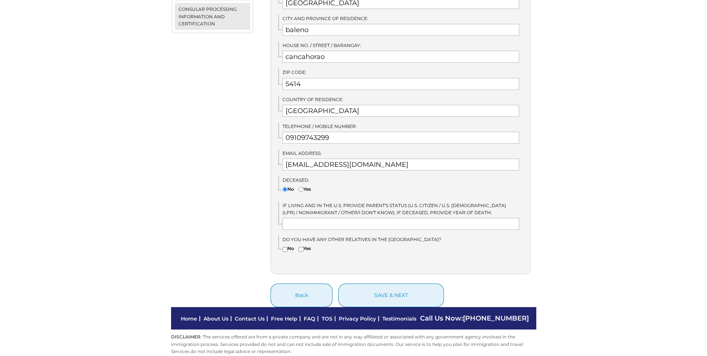
scroll to position [367, 0]
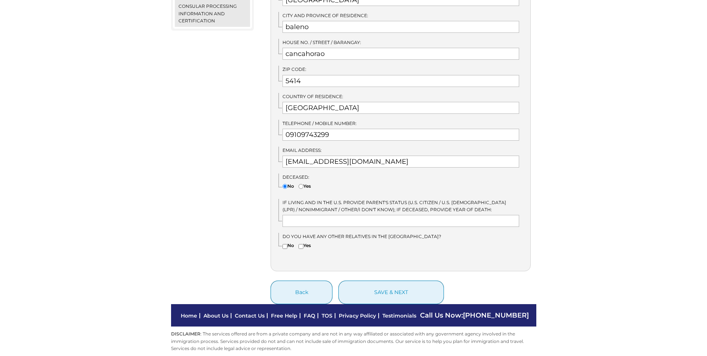
click at [285, 244] on input"] "No" at bounding box center [284, 246] width 5 height 5
checkbox input"] "true"
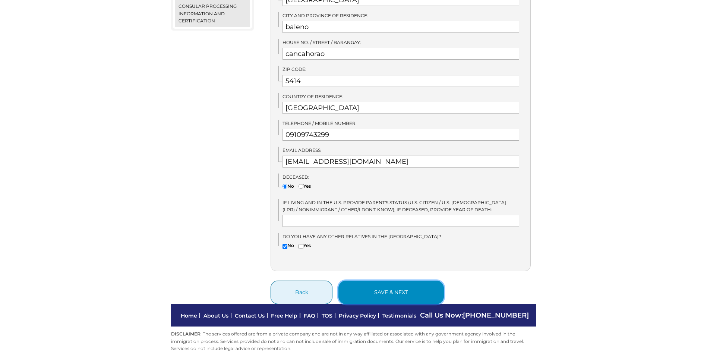
click at [400, 283] on button "save & next" at bounding box center [390, 291] width 105 height 23
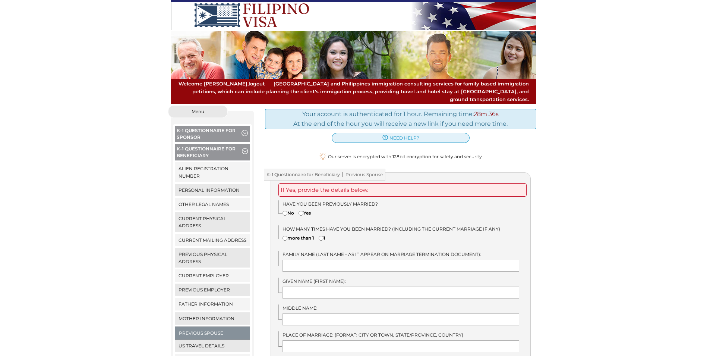
click at [283, 211] on input"] "No" at bounding box center [284, 213] width 5 height 5
radio input"] "true"
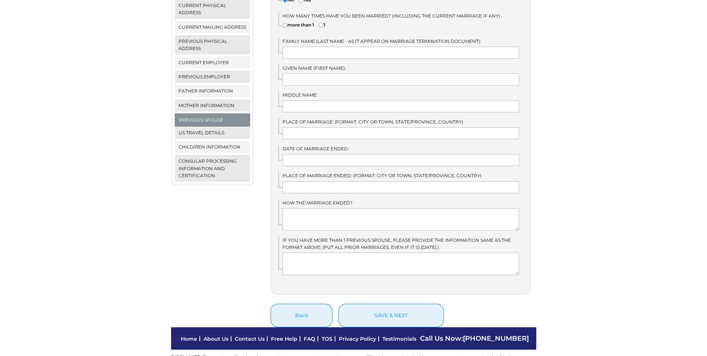
scroll to position [224, 0]
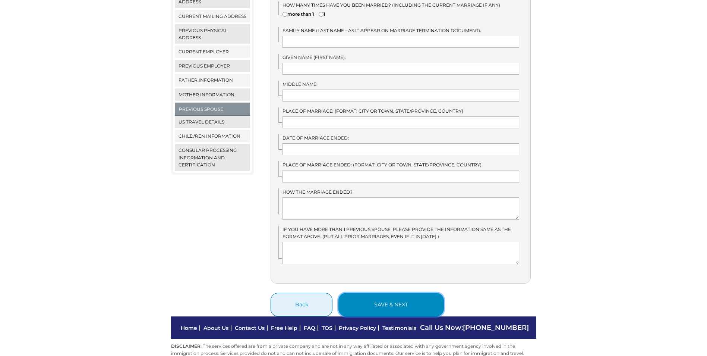
click at [377, 296] on button "save & next" at bounding box center [390, 304] width 105 height 23
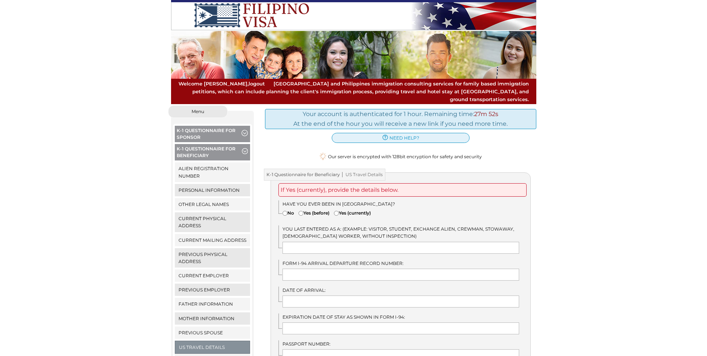
click at [284, 211] on input"] "No" at bounding box center [284, 213] width 5 height 5
radio input"] "true"
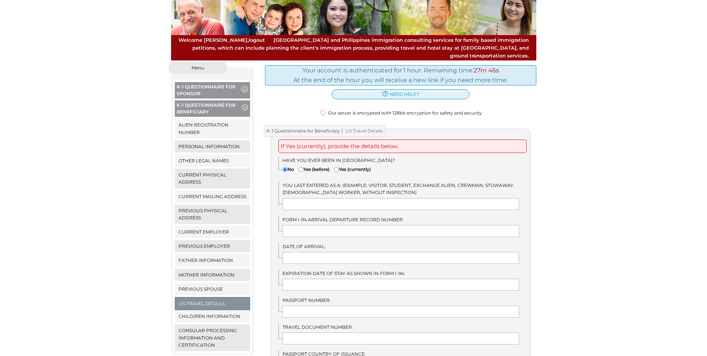
scroll to position [75, 0]
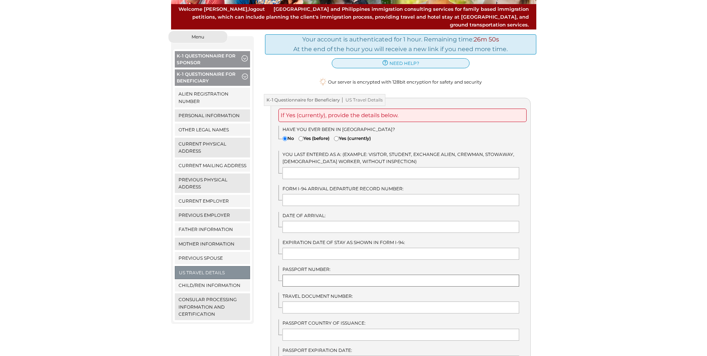
click at [299, 274] on input "text" at bounding box center [400, 280] width 237 height 12
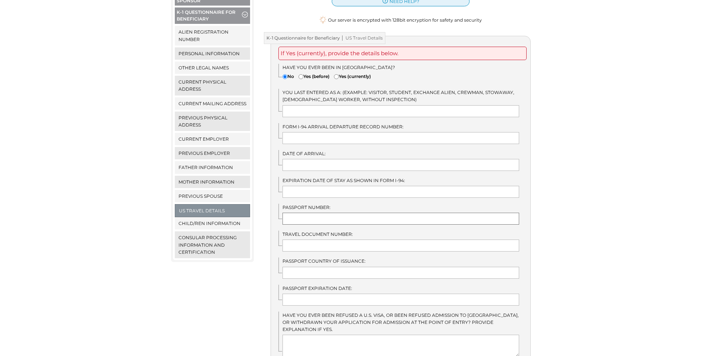
scroll to position [149, 0]
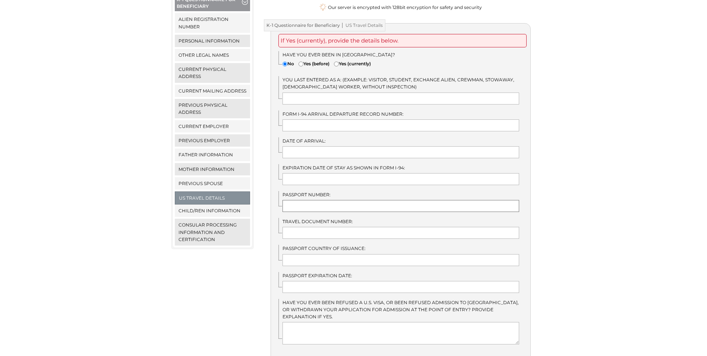
click at [292, 200] on input "text" at bounding box center [400, 206] width 237 height 12
click at [300, 200] on input "p16658364" at bounding box center [400, 206] width 237 height 12
click at [290, 200] on input "p1658364" at bounding box center [400, 206] width 237 height 12
click at [329, 200] on input "P1658364" at bounding box center [400, 206] width 237 height 12
click at [326, 200] on input "P1658364C" at bounding box center [400, 206] width 237 height 12
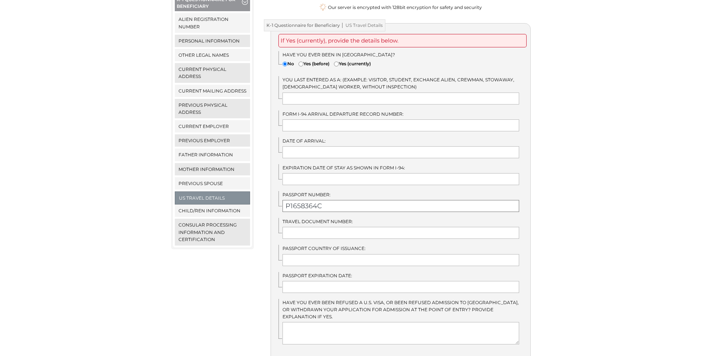
type input "P1658364C"
click at [302, 256] on input "text" at bounding box center [400, 260] width 237 height 12
type input "PHILIPPINES"
click at [307, 281] on input "text" at bounding box center [400, 287] width 237 height 12
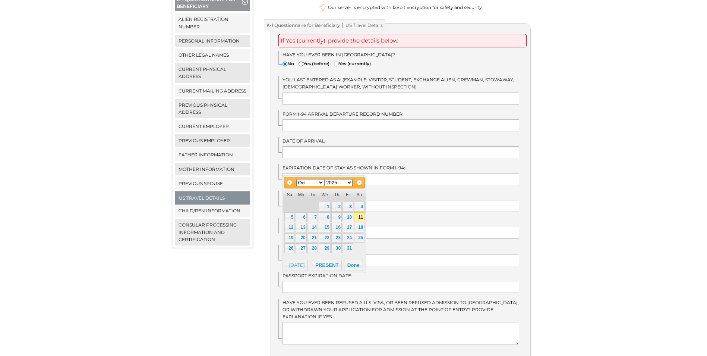
click at [320, 184] on select "Jan Feb Mar Apr May Jun Jul Aug Sep Oct Nov Dec" at bounding box center [310, 182] width 28 height 7
click at [356, 218] on link "13" at bounding box center [359, 217] width 10 height 10
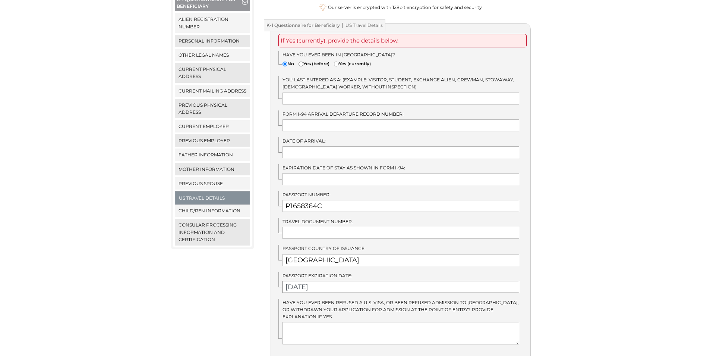
click at [322, 281] on input "09/13/2025" at bounding box center [400, 287] width 237 height 12
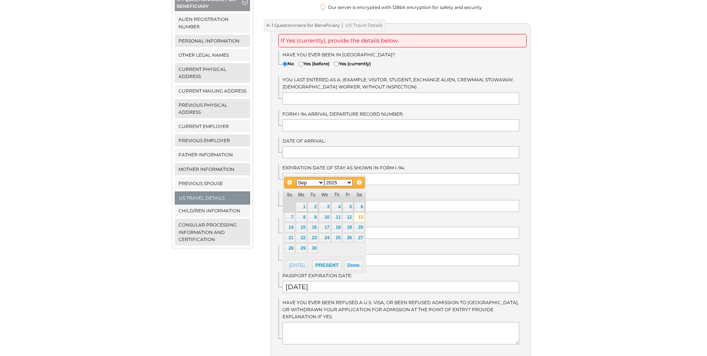
click at [351, 185] on select "1900 1901 1902 1903 1904 1905 1906 1907 1908 1909 1910 1911 1912 1913 1914 1915…" at bounding box center [338, 182] width 28 height 7
click at [304, 227] on link "13" at bounding box center [301, 227] width 11 height 10
type input "09/13/2032"
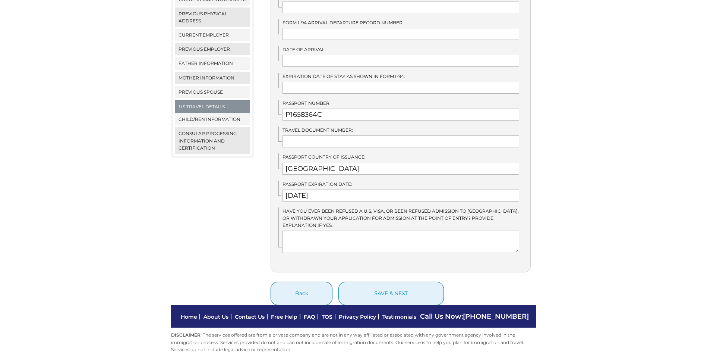
scroll to position [242, 0]
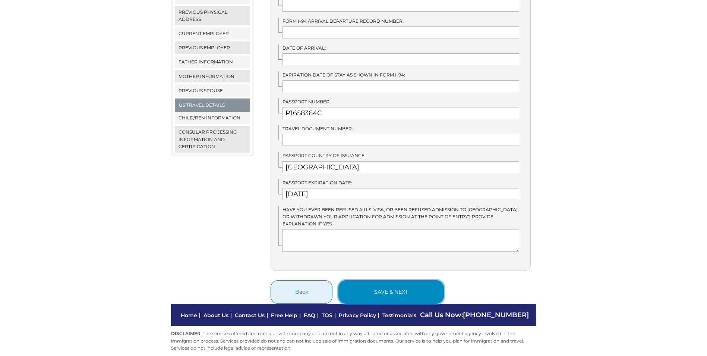
click at [386, 284] on button "save & next" at bounding box center [390, 291] width 105 height 23
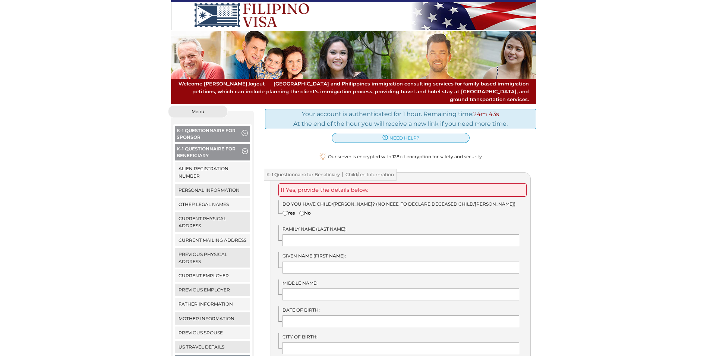
click at [286, 211] on input"] "Yes" at bounding box center [284, 213] width 5 height 5
radio input"] "true"
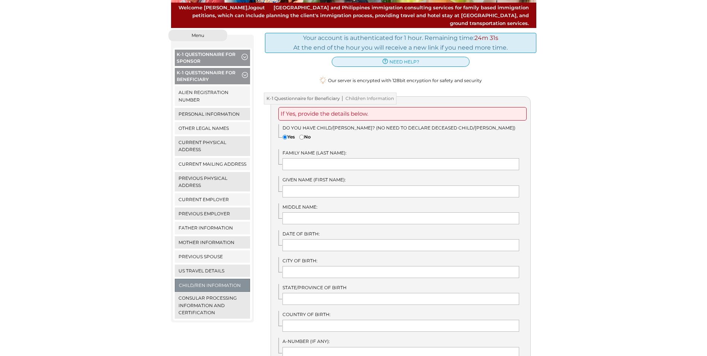
scroll to position [37, 0]
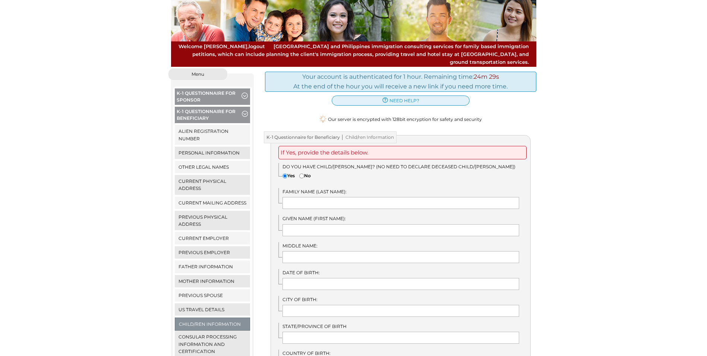
click at [303, 173] on input"] "No" at bounding box center [301, 175] width 5 height 5
radio input"] "true"
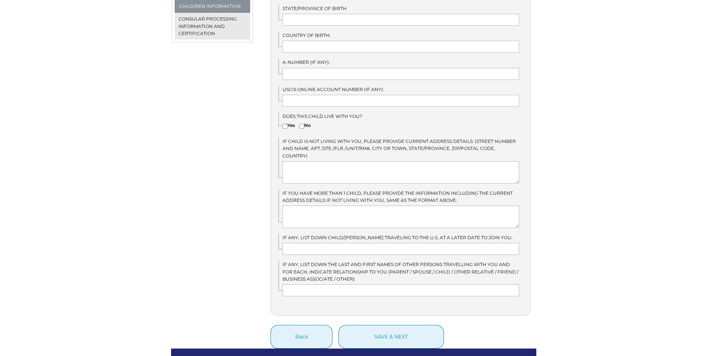
scroll to position [373, 0]
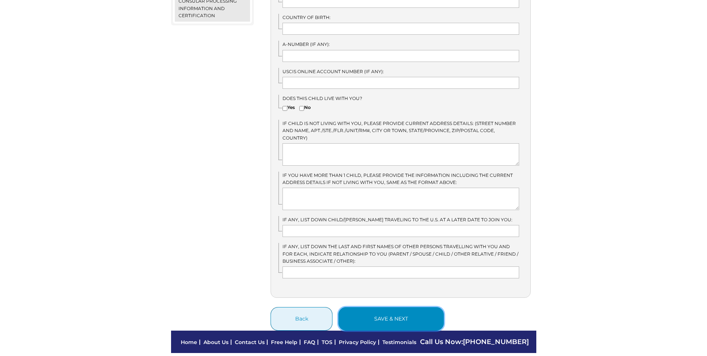
click at [366, 307] on button "save & next" at bounding box center [390, 318] width 105 height 23
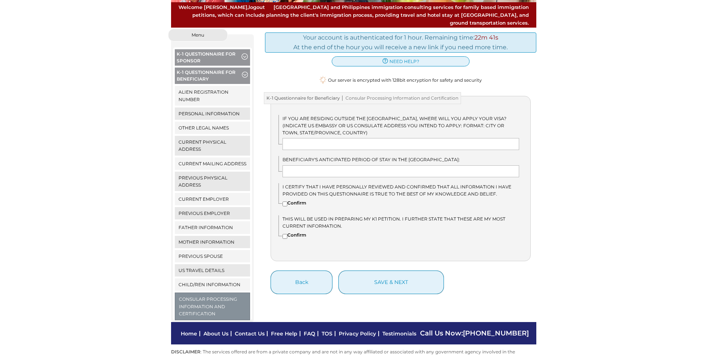
scroll to position [57, 0]
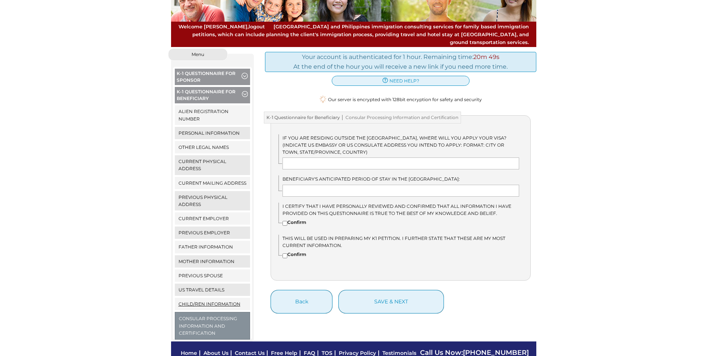
click at [219, 297] on link "Child/ren Information" at bounding box center [213, 303] width 76 height 12
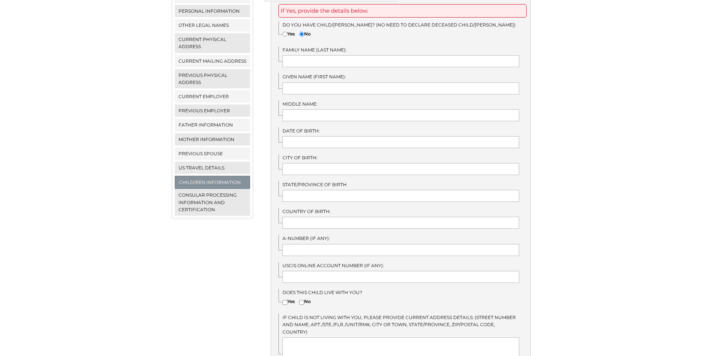
scroll to position [186, 0]
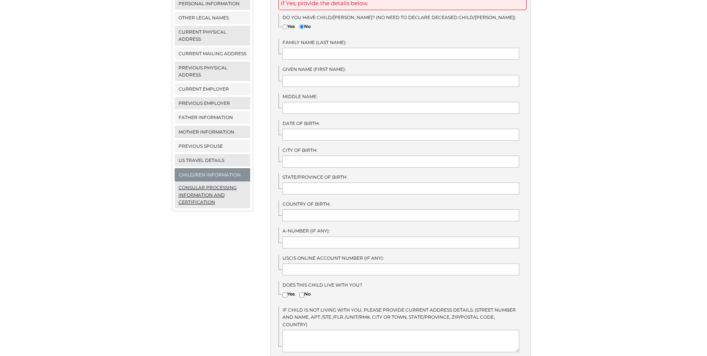
click at [229, 184] on link "Consular Processing Information and Certification" at bounding box center [213, 194] width 76 height 27
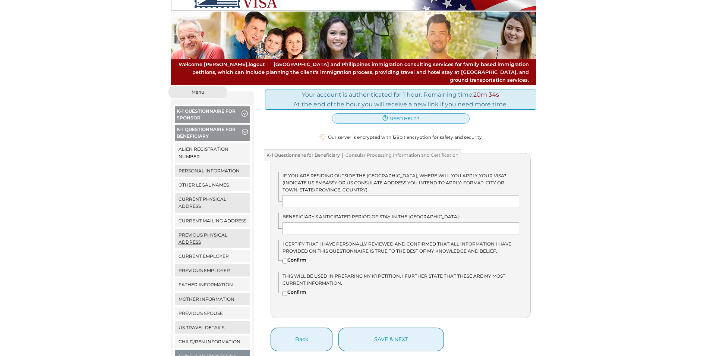
scroll to position [94, 0]
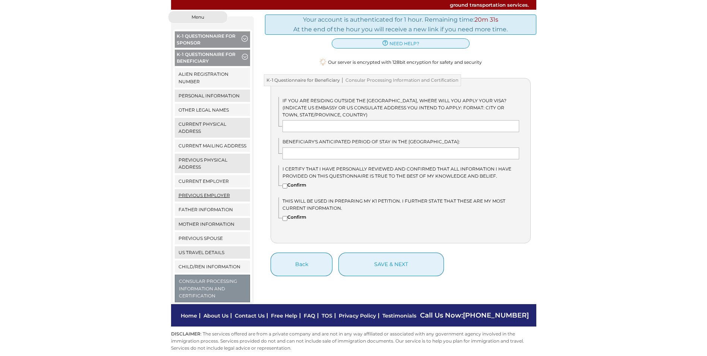
click at [219, 190] on link "Previous Employer" at bounding box center [213, 195] width 76 height 12
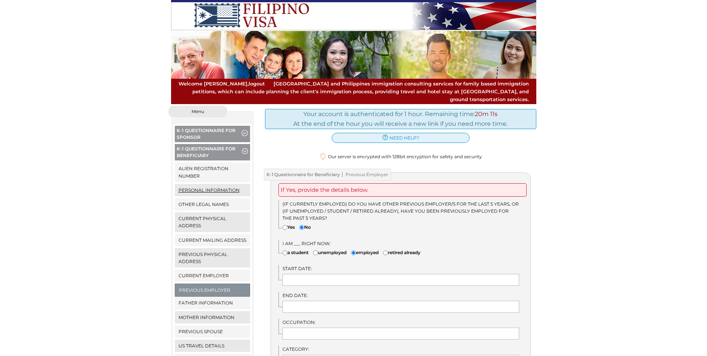
click at [188, 188] on link "Personal Information" at bounding box center [213, 190] width 76 height 12
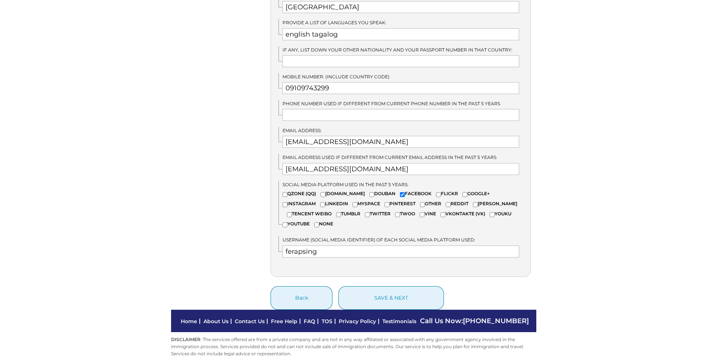
scroll to position [497, 0]
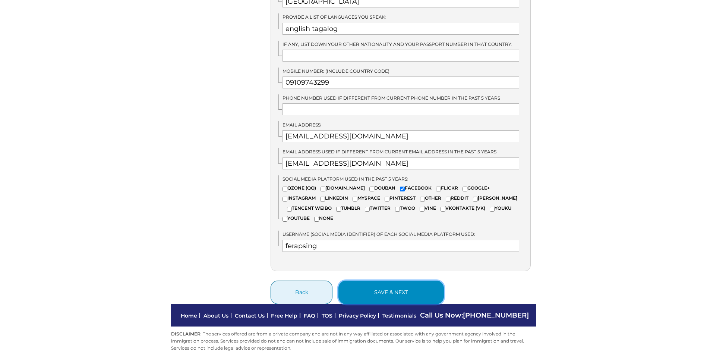
click at [400, 291] on button "save & next" at bounding box center [390, 291] width 105 height 23
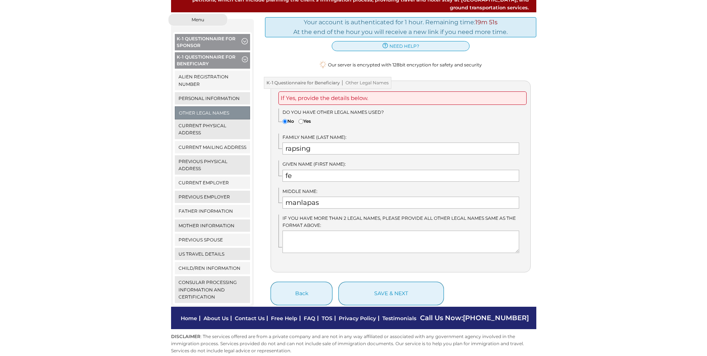
scroll to position [94, 0]
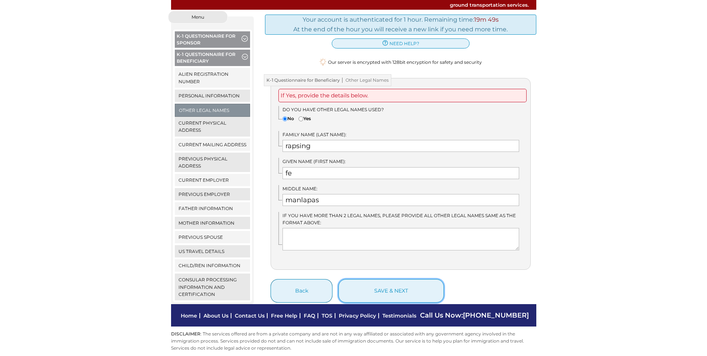
click at [398, 289] on button "save & next" at bounding box center [390, 290] width 105 height 23
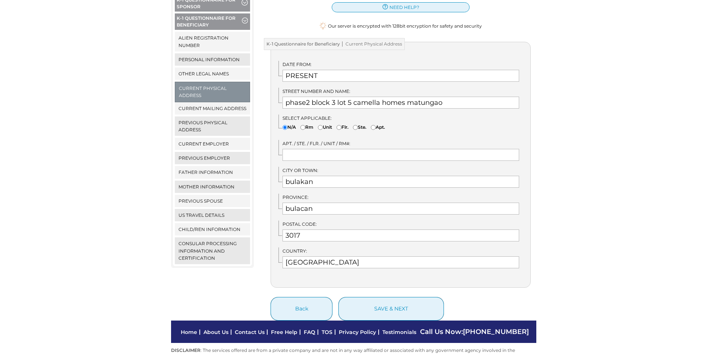
scroll to position [147, 0]
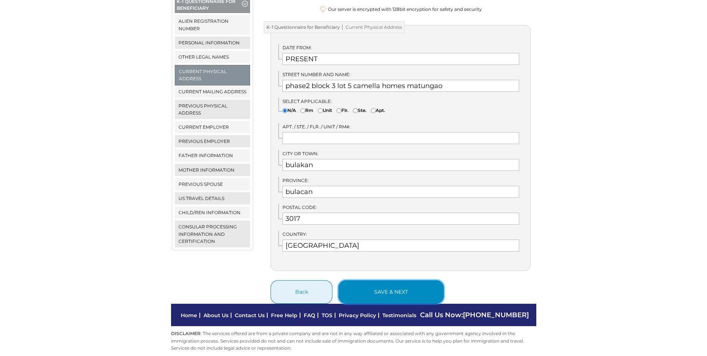
click at [377, 283] on button "save & next" at bounding box center [390, 291] width 105 height 23
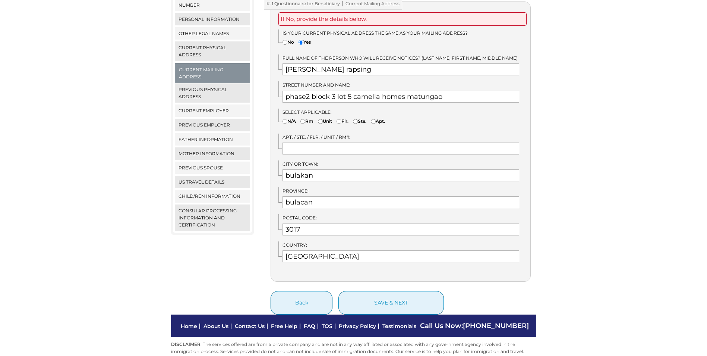
scroll to position [181, 0]
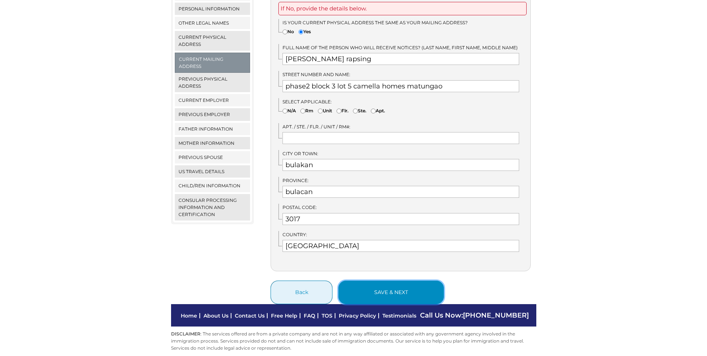
click at [365, 280] on button "save & next" at bounding box center [390, 291] width 105 height 23
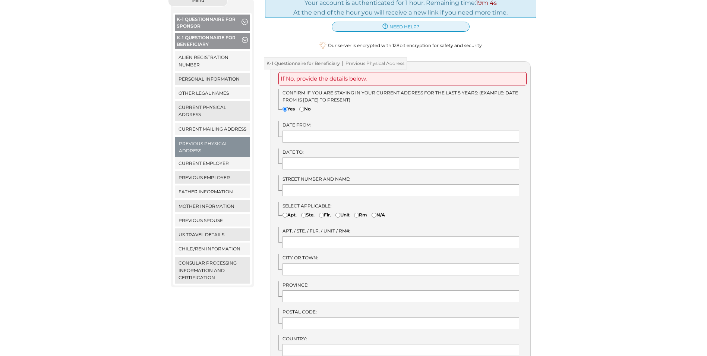
scroll to position [112, 0]
click at [301, 106] on input"] "No" at bounding box center [301, 108] width 5 height 5
radio input"] "true"
click at [282, 98] on div "Confirm if you are staying in your current address for the last 5 years: (Examp…" at bounding box center [404, 101] width 252 height 26
click at [286, 106] on input"] "Yes" at bounding box center [284, 108] width 5 height 5
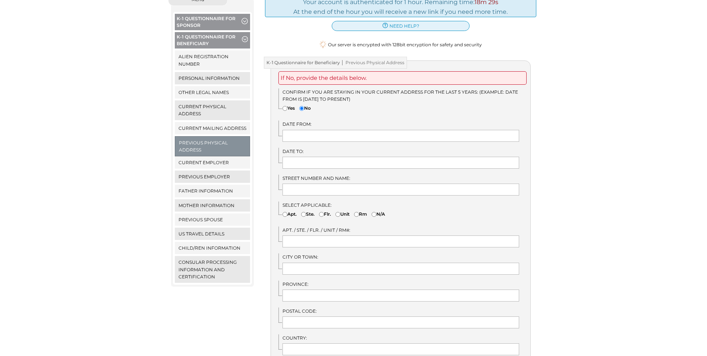
radio input"] "true"
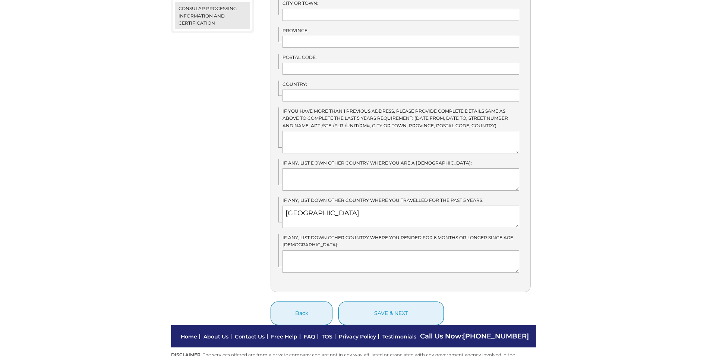
scroll to position [373, 0]
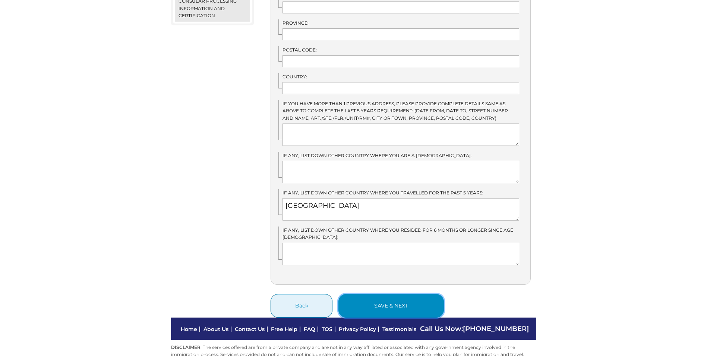
click at [406, 294] on button "save & next" at bounding box center [390, 305] width 105 height 23
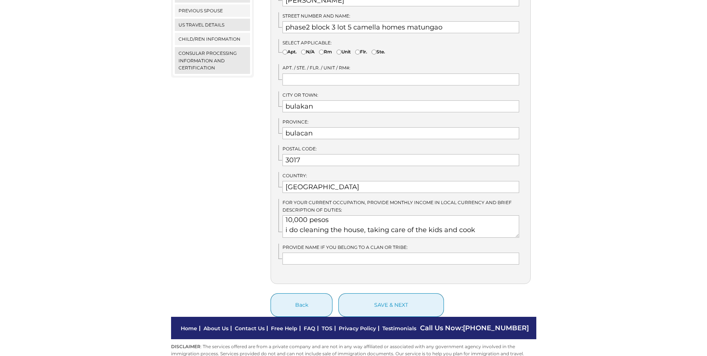
scroll to position [333, 0]
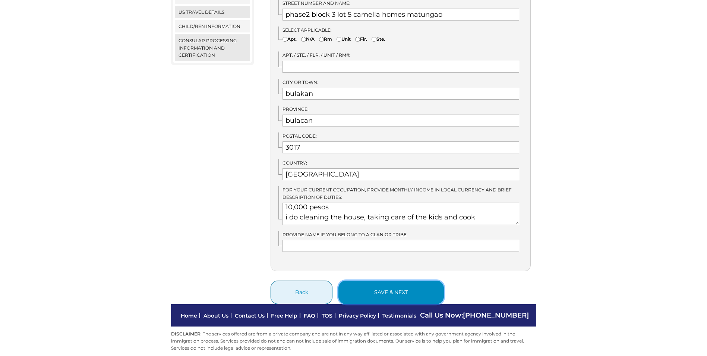
click at [379, 286] on button "save & next" at bounding box center [390, 291] width 105 height 23
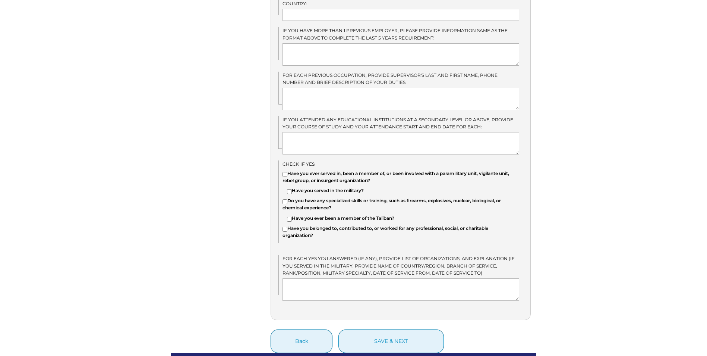
scroll to position [559, 0]
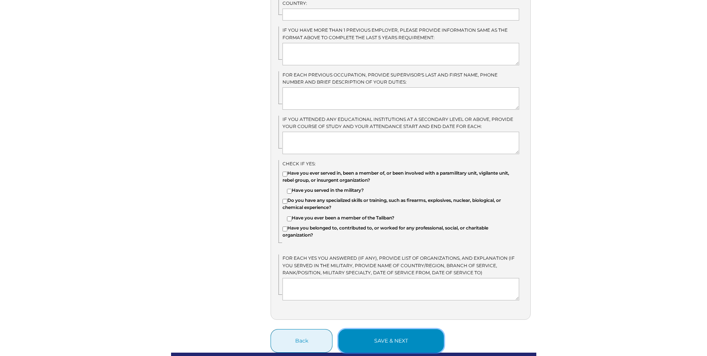
click at [366, 337] on button "save & next" at bounding box center [390, 340] width 105 height 23
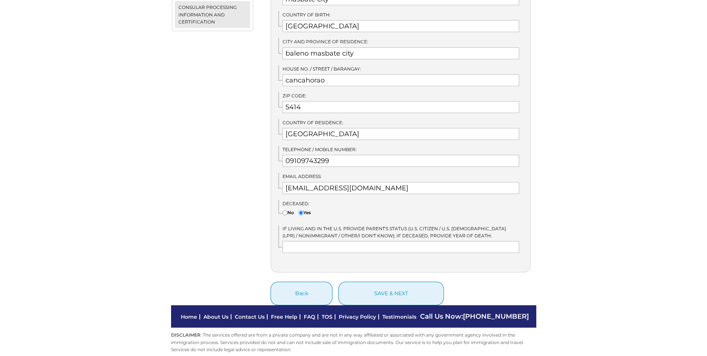
scroll to position [367, 0]
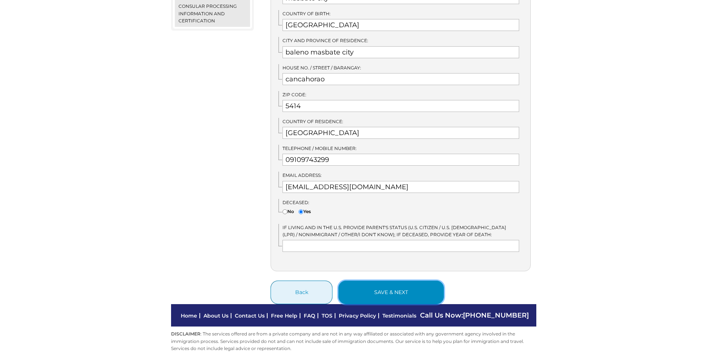
click at [380, 281] on button "save & next" at bounding box center [390, 291] width 105 height 23
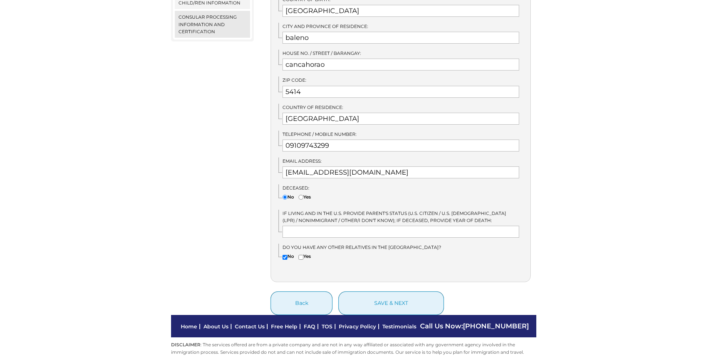
scroll to position [367, 0]
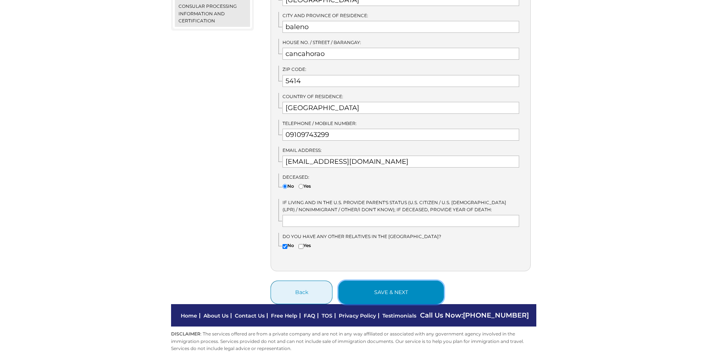
click at [380, 284] on button "save & next" at bounding box center [390, 291] width 105 height 23
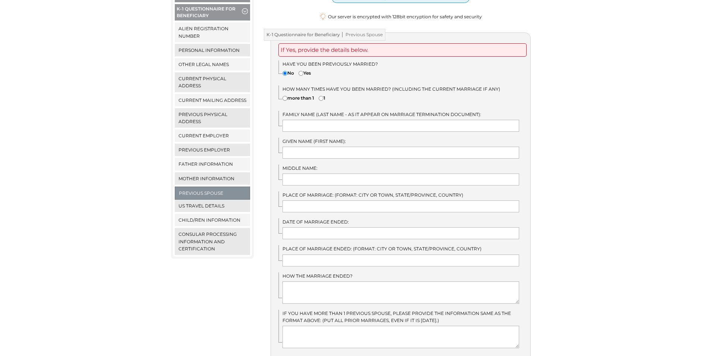
scroll to position [236, 0]
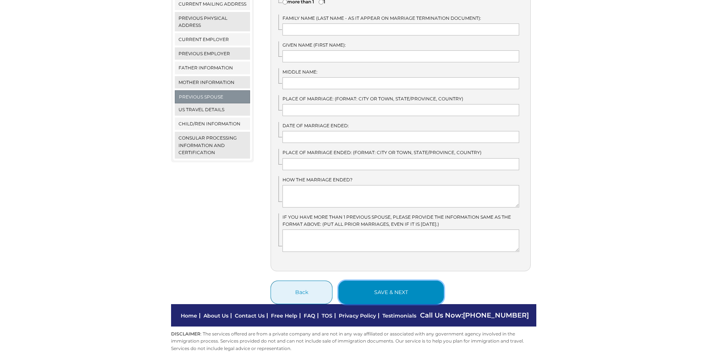
click at [362, 291] on button "save & next" at bounding box center [390, 291] width 105 height 23
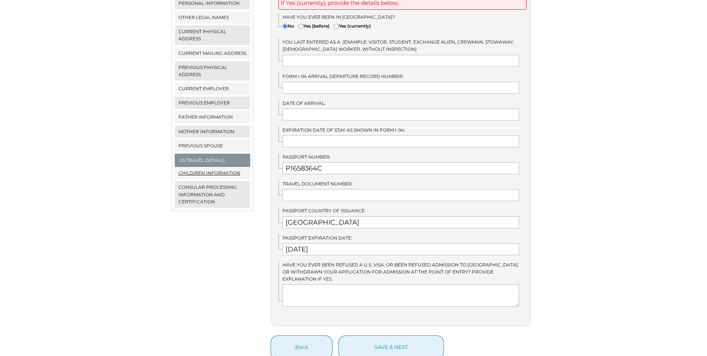
scroll to position [242, 0]
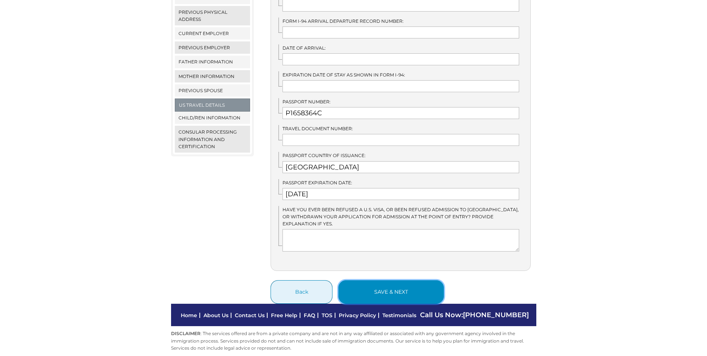
click at [401, 285] on button "save & next" at bounding box center [390, 291] width 105 height 23
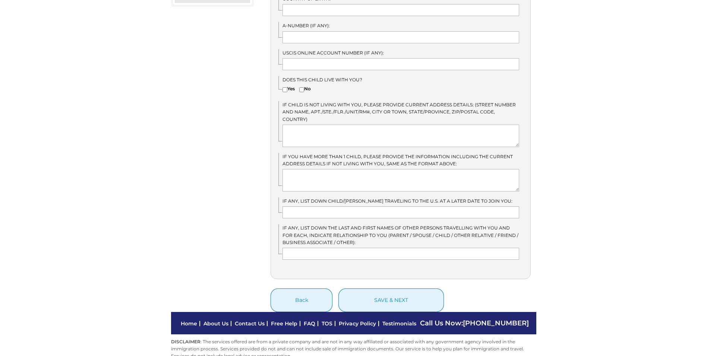
scroll to position [392, 0]
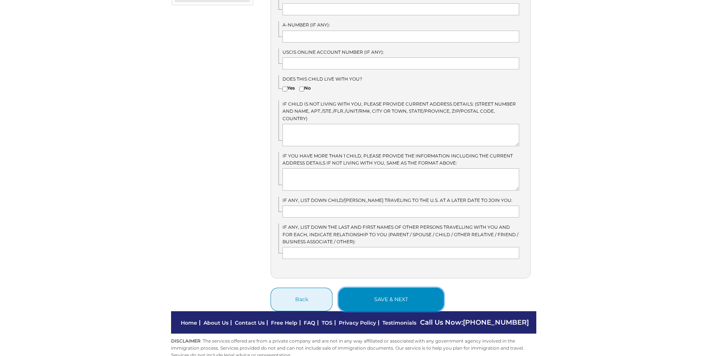
click at [400, 287] on button "save & next" at bounding box center [390, 298] width 105 height 23
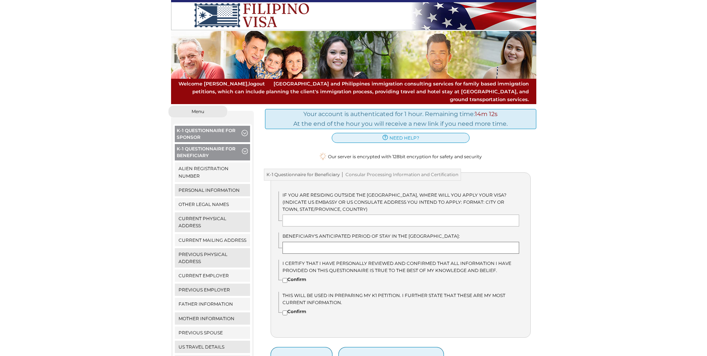
click at [342, 241] on input "text" at bounding box center [400, 247] width 237 height 12
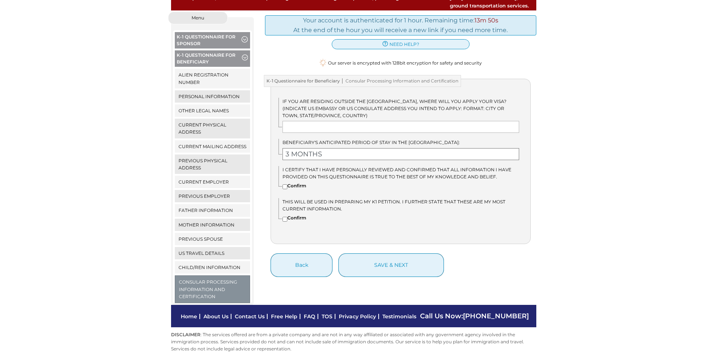
scroll to position [94, 0]
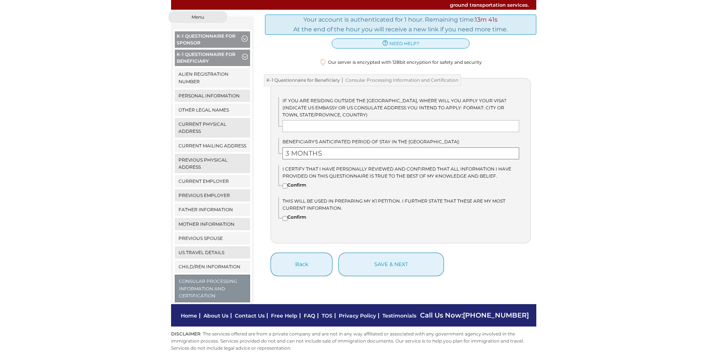
type input "3 MONTHS"
click at [285, 183] on input"] "Confirm" at bounding box center [284, 185] width 5 height 5
checkbox input"] "true"
click at [287, 216] on input"] "Confirm" at bounding box center [284, 218] width 5 height 5
checkbox input"] "true"
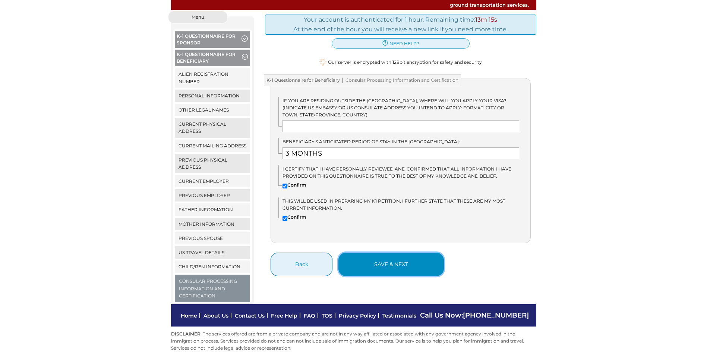
click at [385, 256] on button "save & next" at bounding box center [390, 263] width 105 height 23
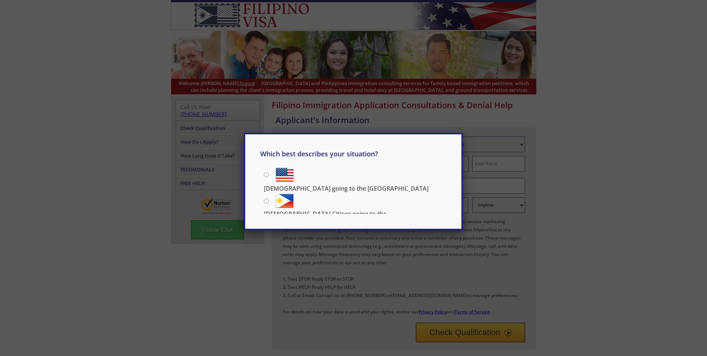
click at [265, 173] on input "[DEMOGRAPHIC_DATA] going to the [GEOGRAPHIC_DATA]" at bounding box center [266, 174] width 5 height 5
radio input "true"
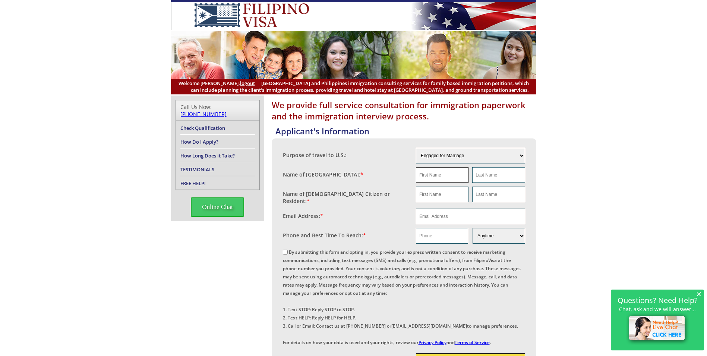
click at [436, 171] on input "text" at bounding box center [442, 175] width 53 height 16
type input "fe"
type input "rapsing"
type input "fe"
type input "rapsing"
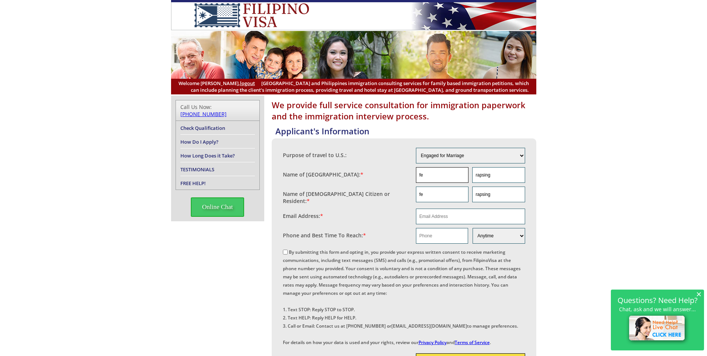
type input "[EMAIL_ADDRESS][DOMAIN_NAME]"
type input "09109743299"
click at [453, 176] on input "fe" at bounding box center [442, 175] width 53 height 16
click at [428, 202] on input "fe" at bounding box center [442, 194] width 53 height 16
type input "f"
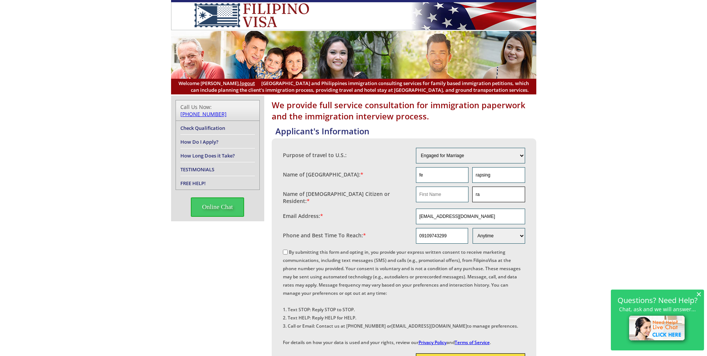
type input "r"
click at [432, 193] on input "text" at bounding box center [442, 194] width 53 height 16
type input "CEDRICJEROME"
click at [485, 198] on input "text" at bounding box center [498, 194] width 53 height 16
type input "BROWN"
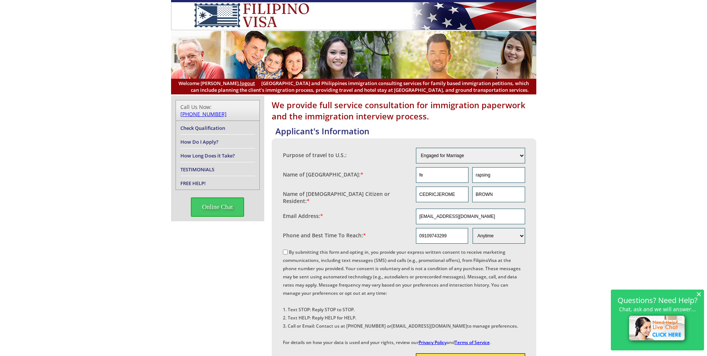
click at [283, 250] on input "By submitting this form and opting in, you provide your express written consent…" at bounding box center [285, 251] width 5 height 5
checkbox input "true"
click at [522, 231] on select "Morning Afternoon Evening Weekend Anytime" at bounding box center [499, 236] width 52 height 16
select select "Afternoon"
click at [473, 228] on select "Morning Afternoon Evening Weekend Anytime" at bounding box center [499, 236] width 52 height 16
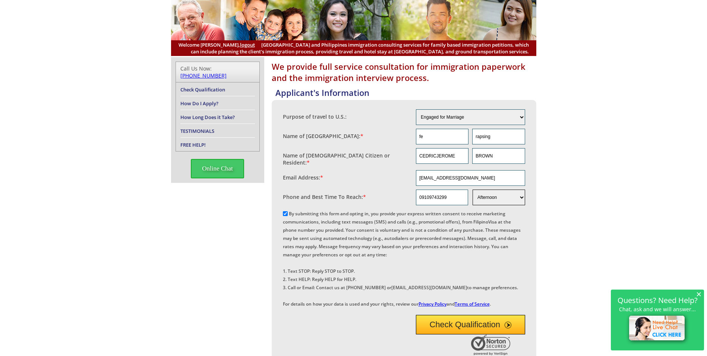
scroll to position [37, 0]
